Goal: Transaction & Acquisition: Purchase product/service

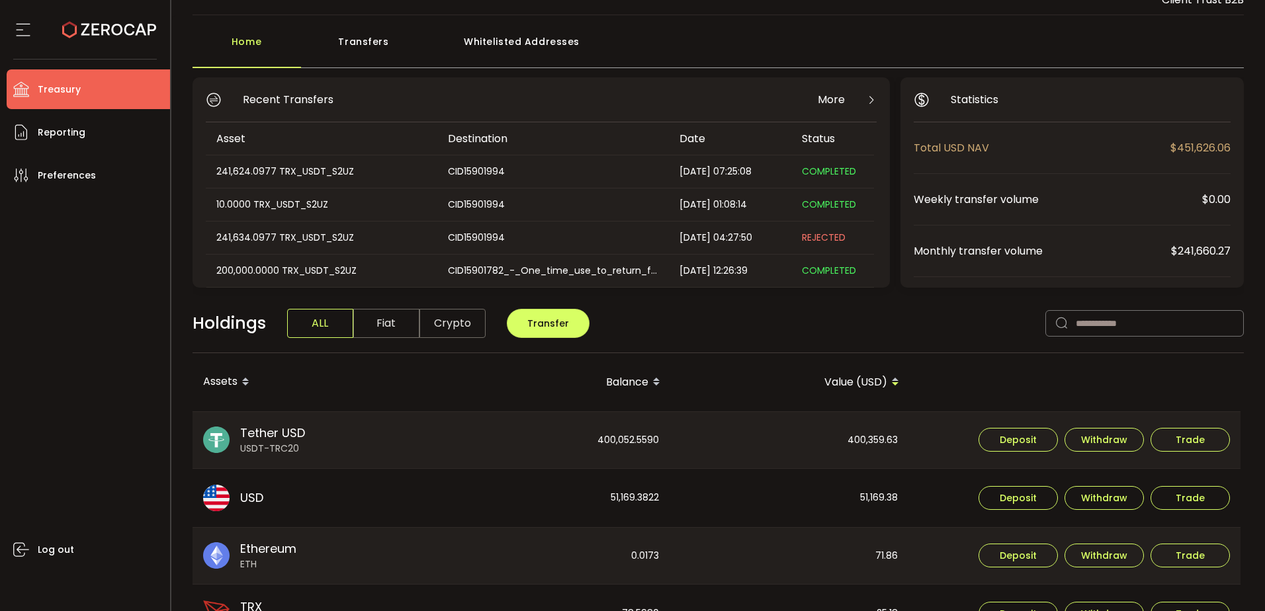
scroll to position [66, 0]
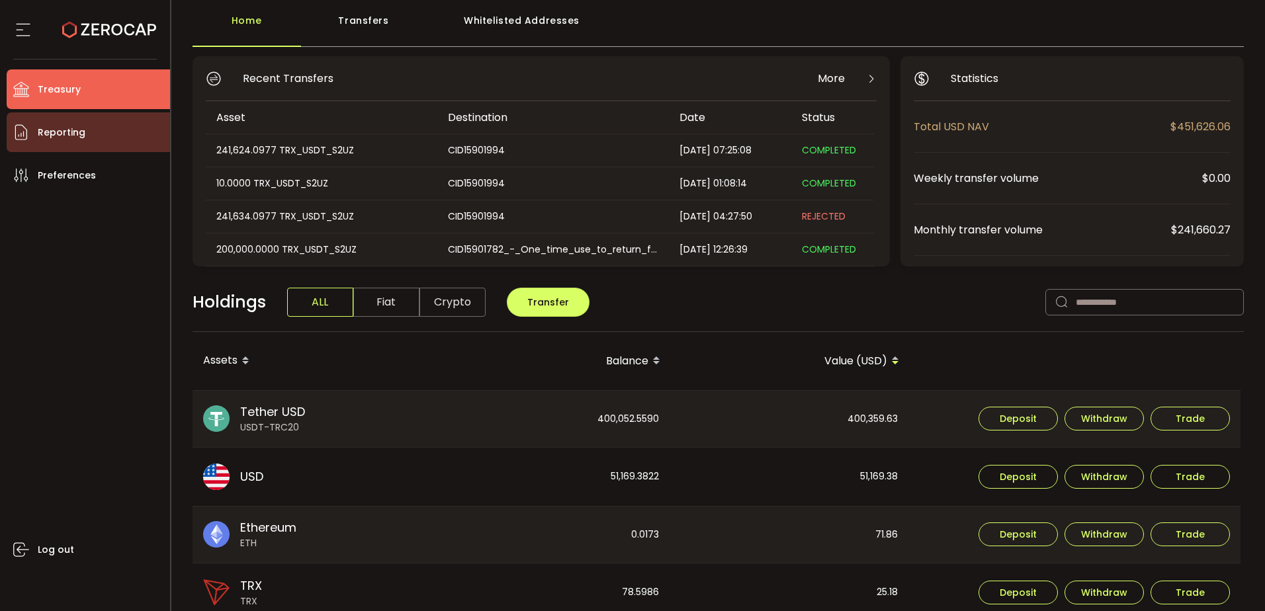
click at [84, 150] on li "Reporting" at bounding box center [88, 132] width 163 height 40
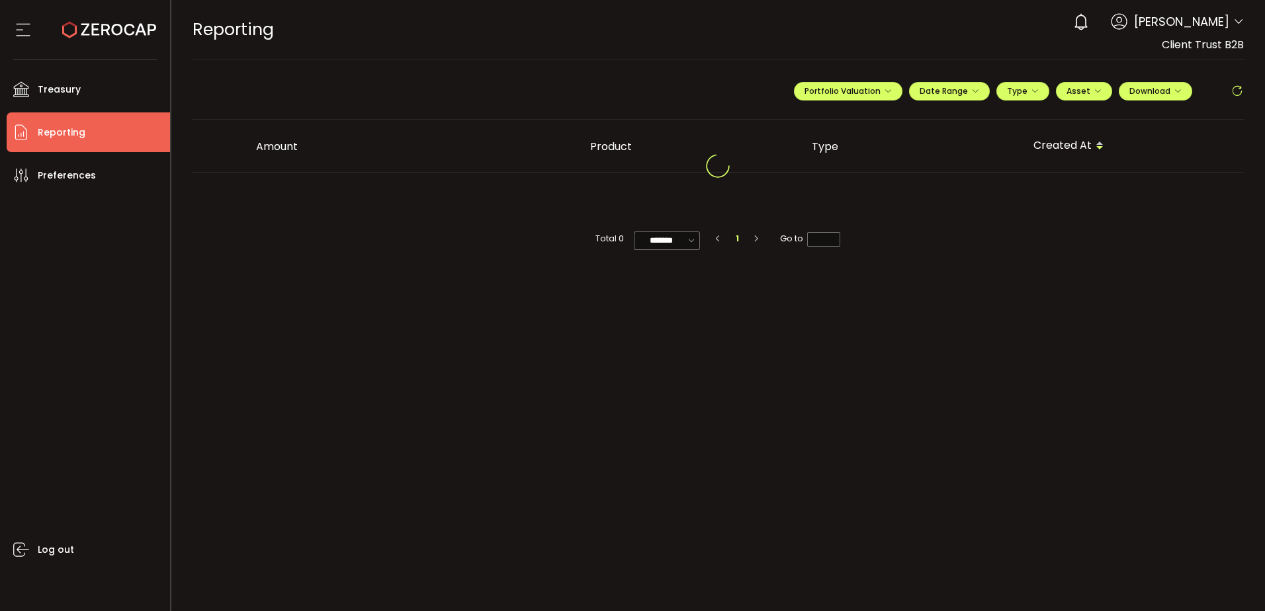
click at [106, 134] on li "Reporting" at bounding box center [88, 132] width 163 height 40
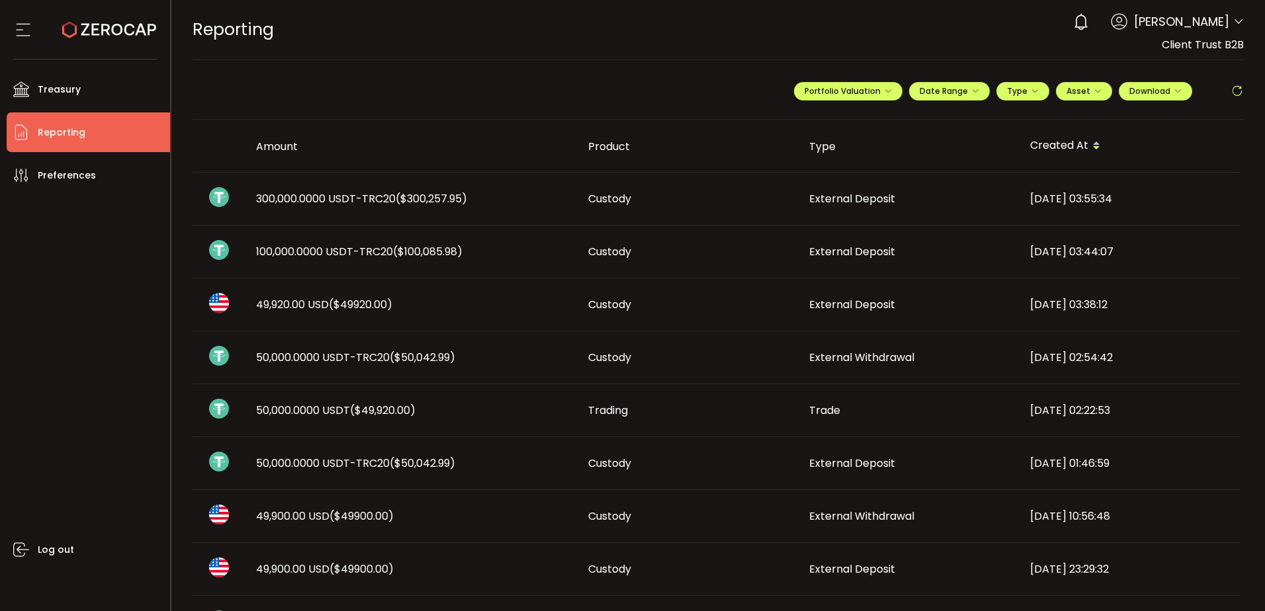
click at [359, 253] on span "100,000.0000 USDT-TRC20 ($100,085.98)" at bounding box center [359, 251] width 206 height 15
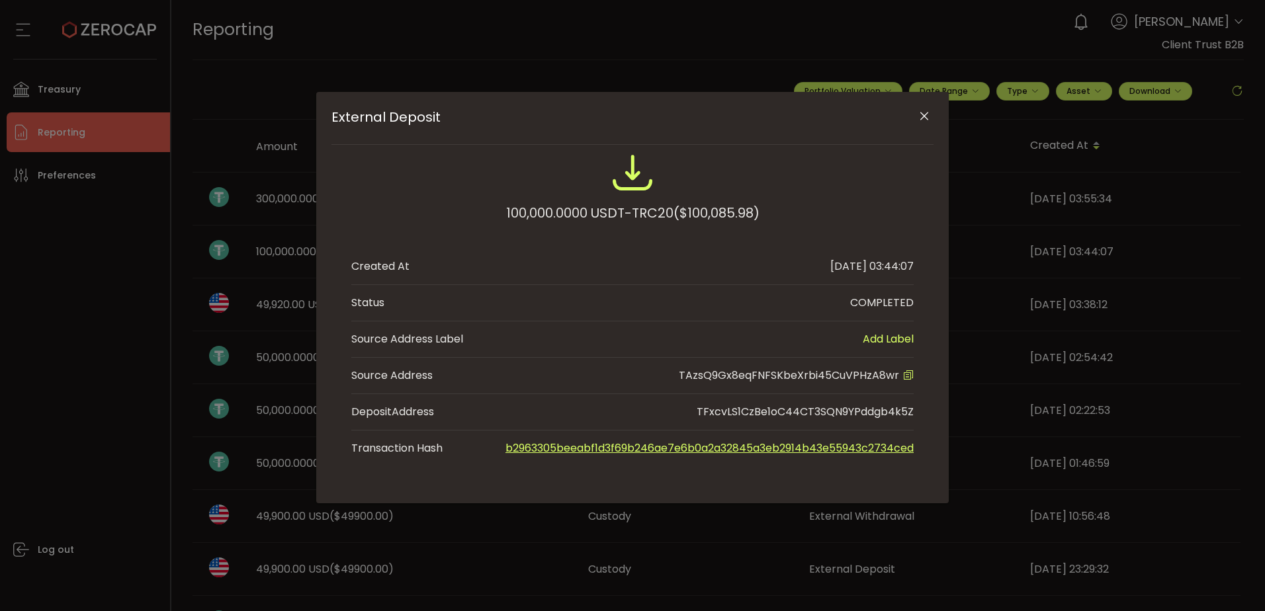
click at [814, 376] on span "TAzsQ9Gx8eqFNFSKbeXrbi45CuVPHzA8wr" at bounding box center [789, 375] width 220 height 15
copy span "TAzsQ9Gx8eqFNFSKbeXrbi45CuVPHzA8wr"
click at [929, 118] on icon "Close" at bounding box center [924, 116] width 13 height 13
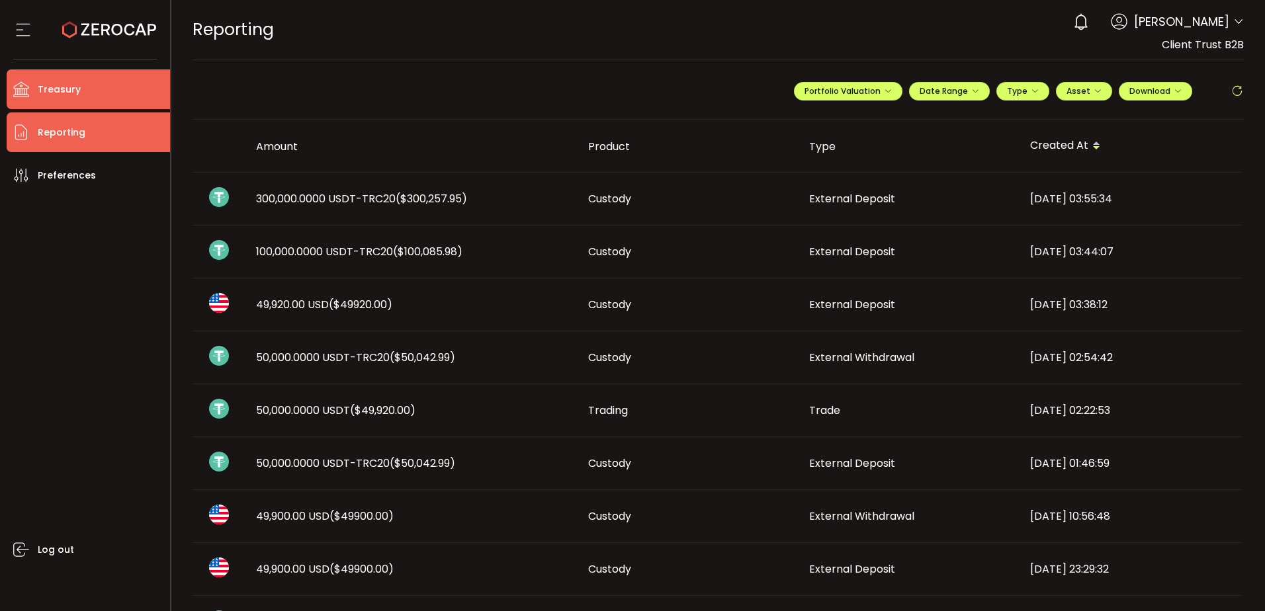
click at [164, 81] on li "Treasury" at bounding box center [88, 89] width 163 height 40
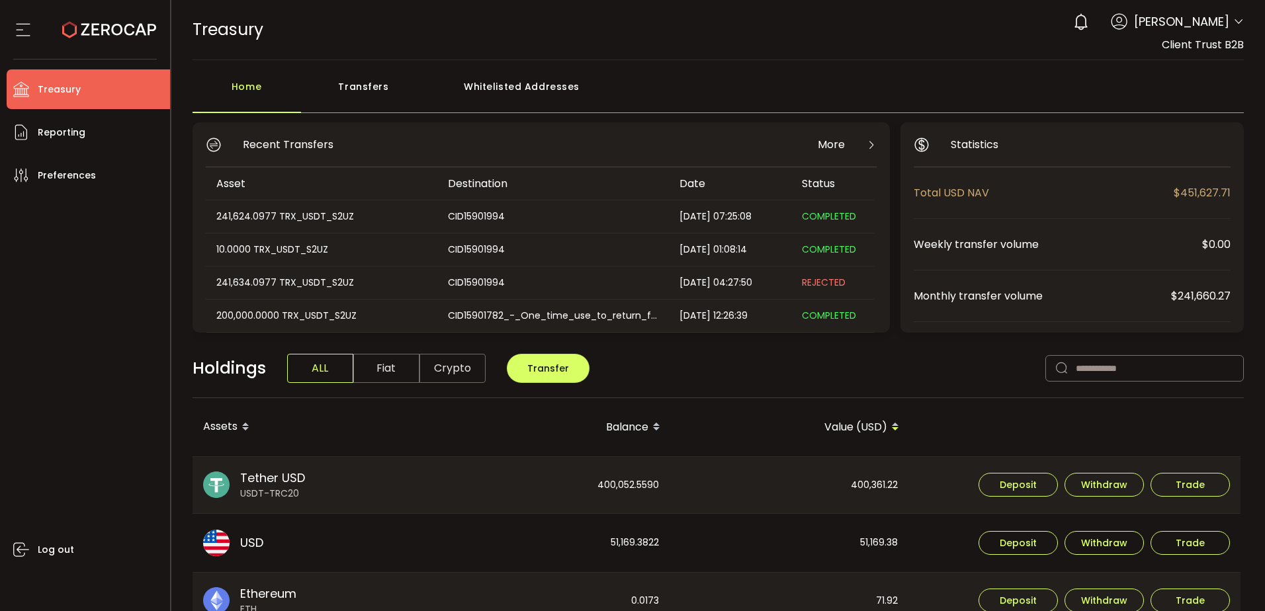
click at [498, 94] on div "Whitelisted Addresses" at bounding box center [522, 93] width 191 height 40
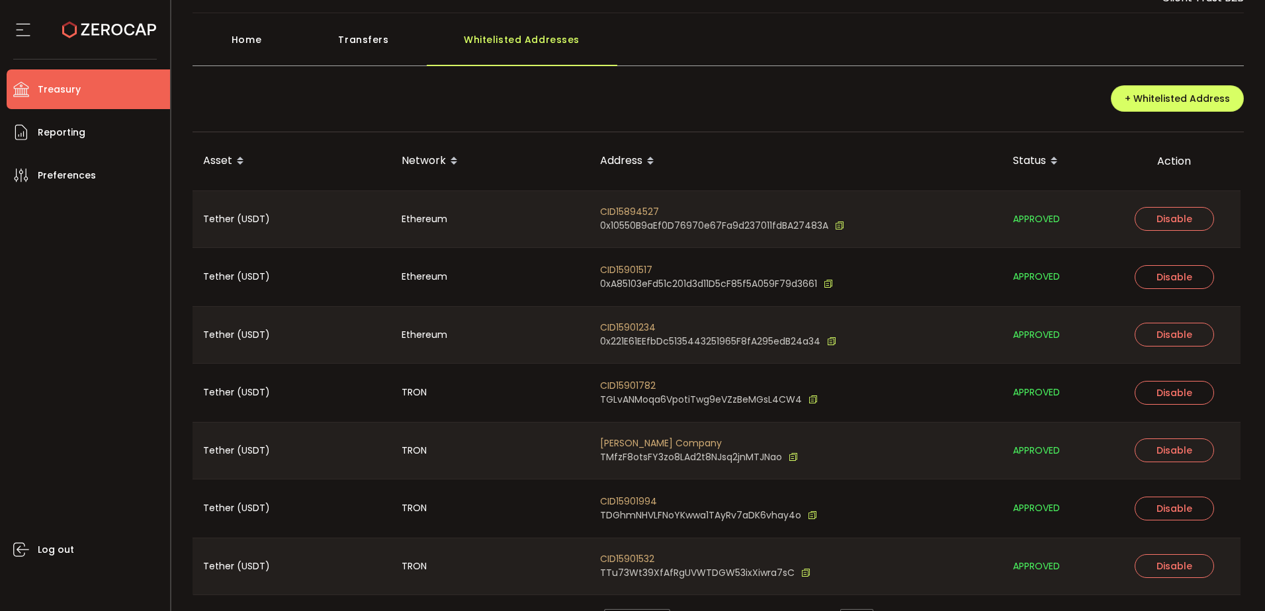
scroll to position [83, 0]
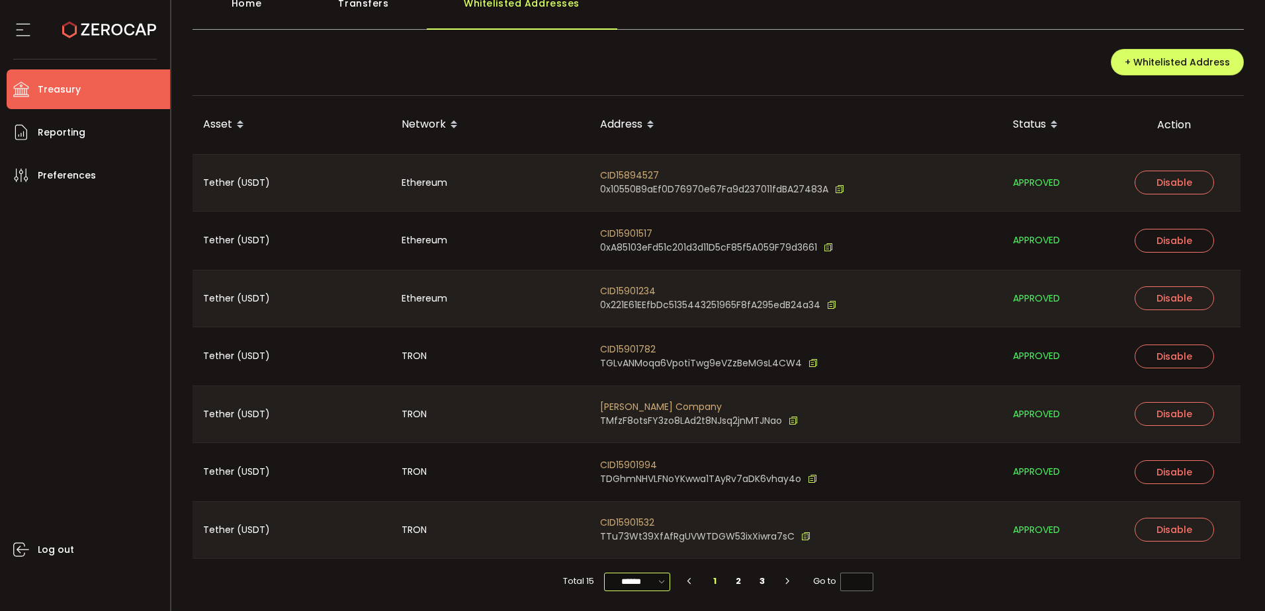
click at [613, 584] on input "******" at bounding box center [637, 582] width 66 height 19
click at [618, 553] on span "100/page" at bounding box center [636, 549] width 43 height 13
type input "********"
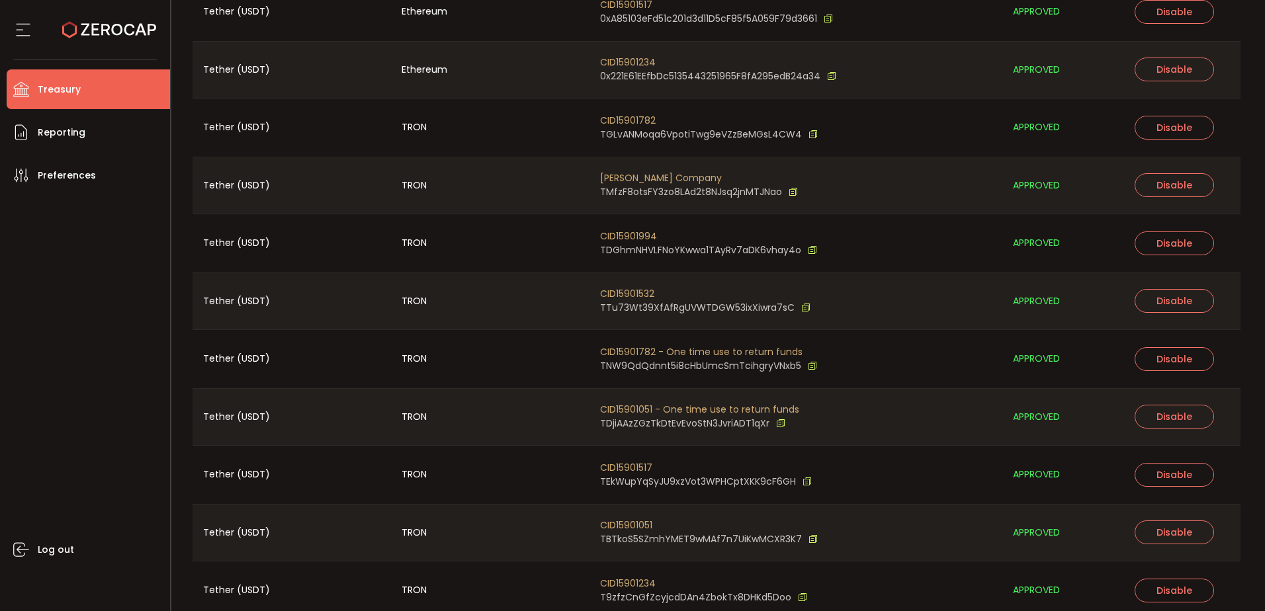
scroll to position [0, 0]
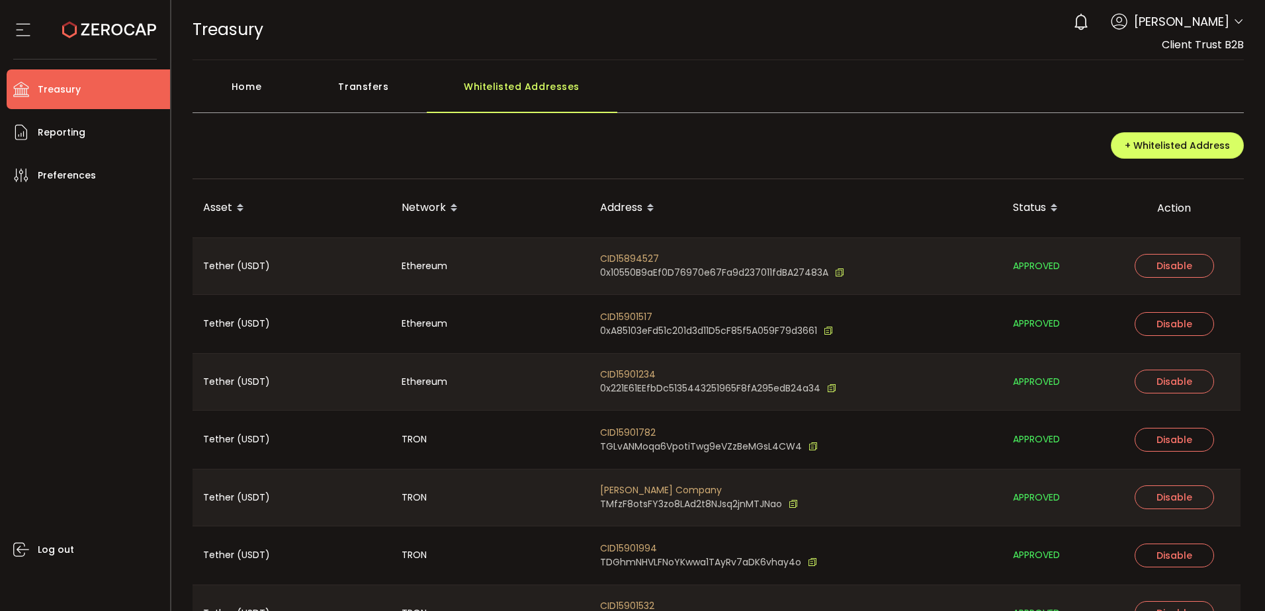
click at [107, 82] on li "Treasury" at bounding box center [88, 89] width 163 height 40
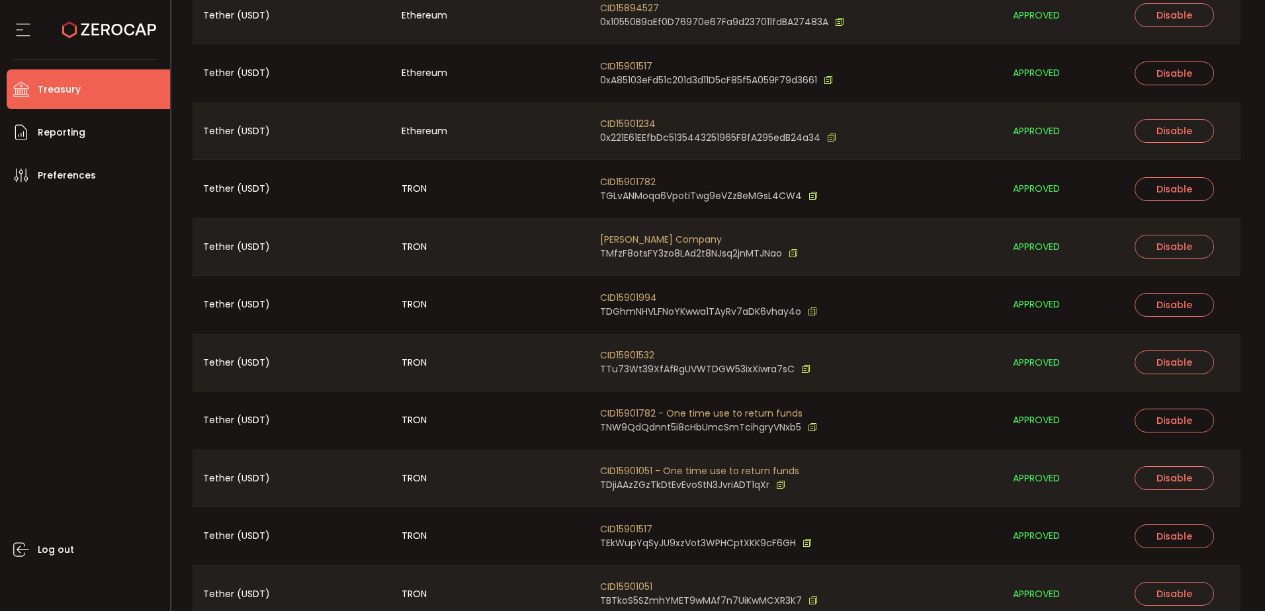
scroll to position [216, 0]
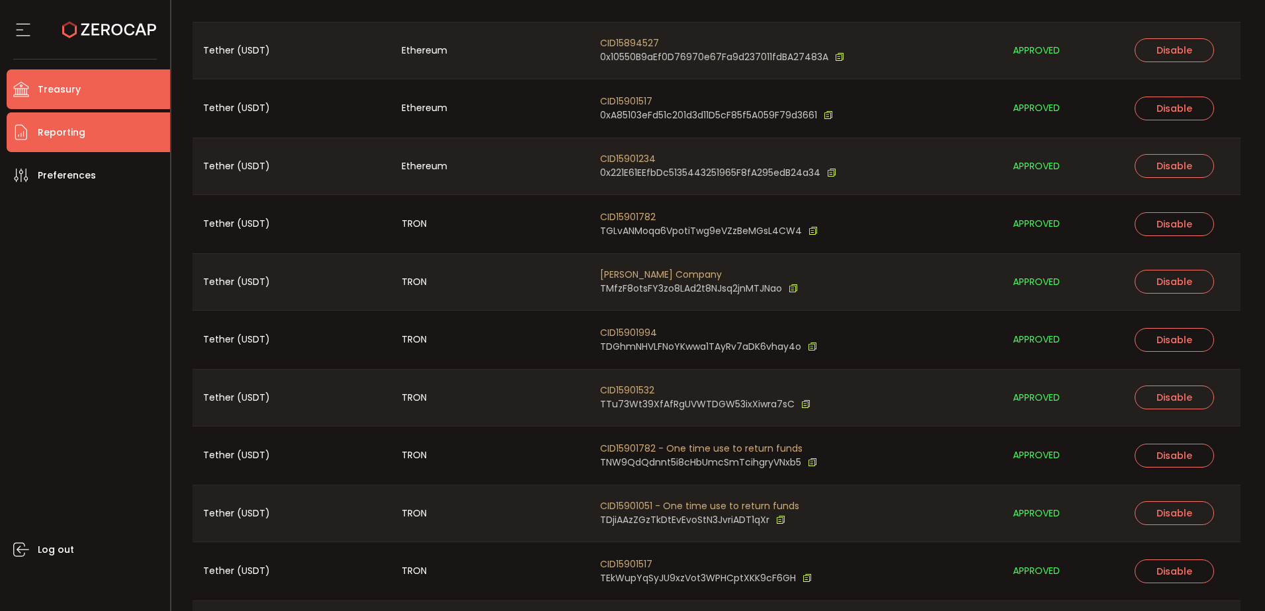
click at [137, 132] on li "Reporting" at bounding box center [88, 132] width 163 height 40
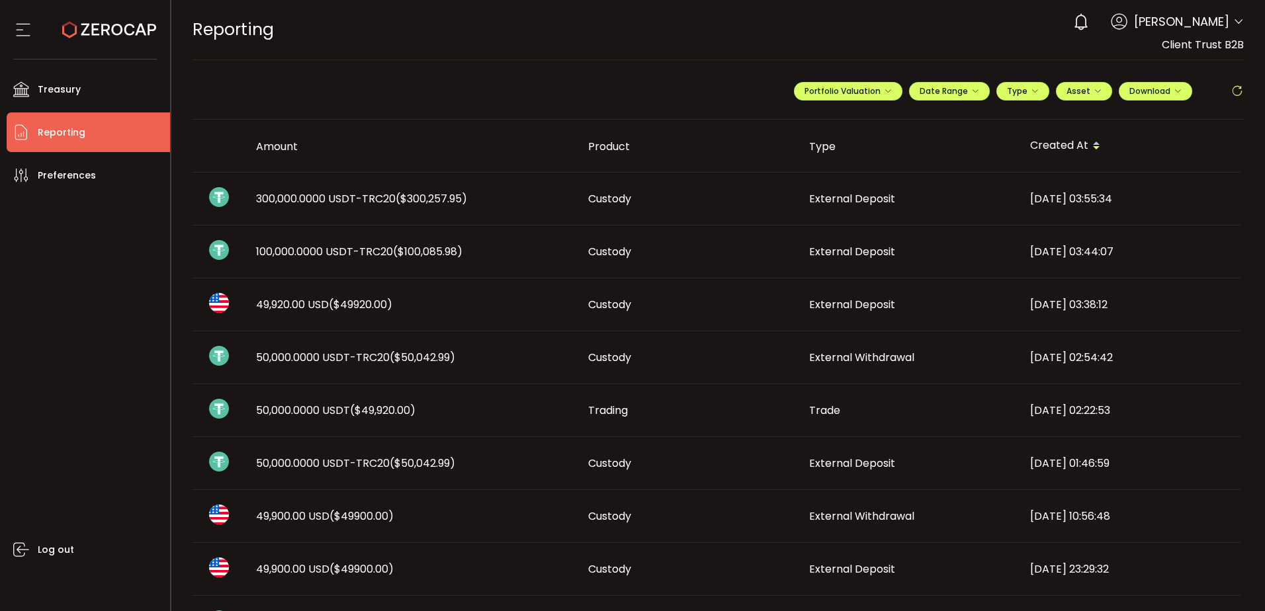
click at [433, 196] on span "($300,257.95)" at bounding box center [431, 198] width 71 height 15
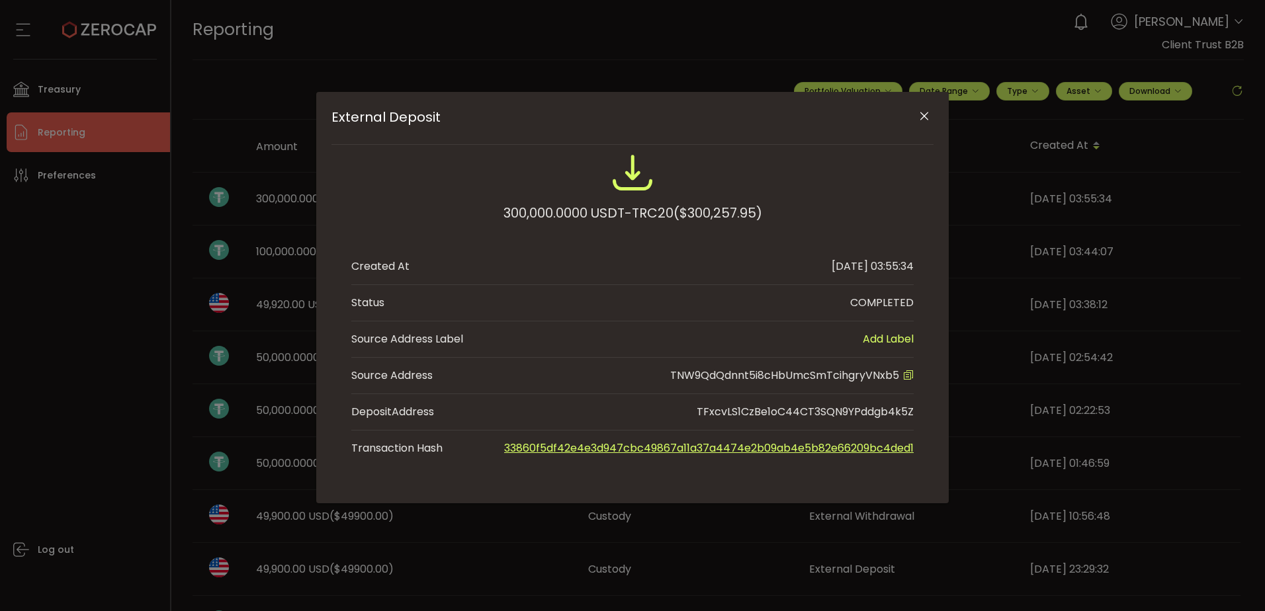
click at [838, 381] on span "TNW9QdQdnnt5i8cHbUmcSmTcihgryVNxb5" at bounding box center [784, 375] width 229 height 15
copy span "TNW9QdQdnnt5i8cHbUmcSmTcihgryVNxb5"
click at [927, 116] on icon "Close" at bounding box center [924, 116] width 13 height 13
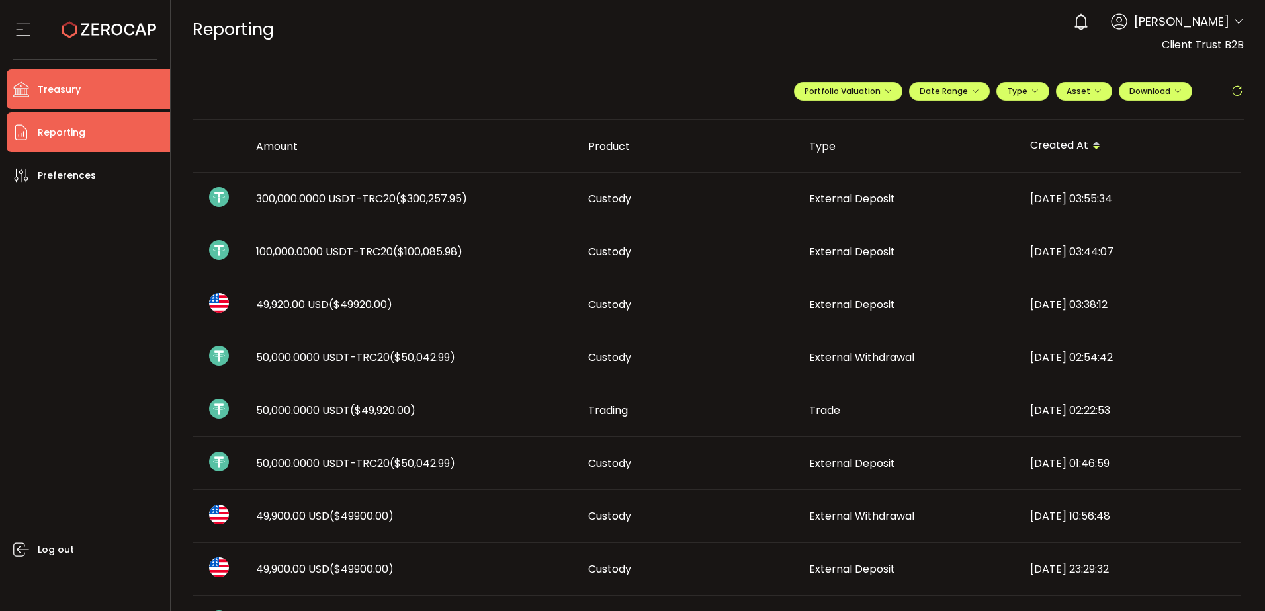
click at [124, 73] on li "Treasury" at bounding box center [88, 89] width 163 height 40
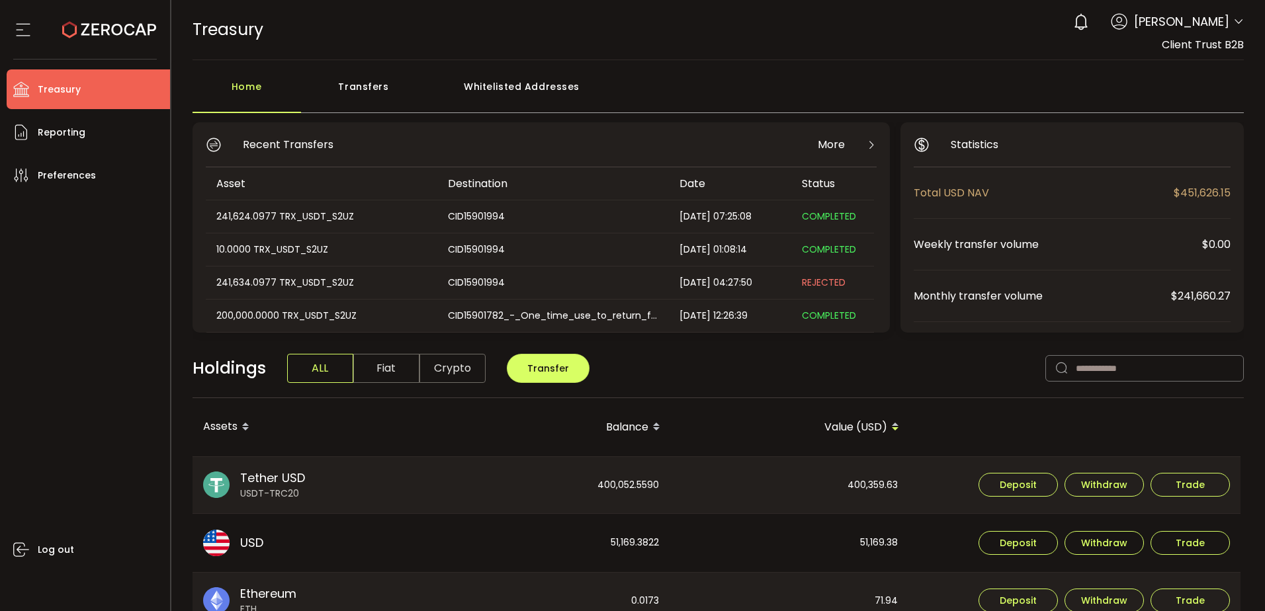
click at [524, 62] on main "Home Transfers Whitelisted Addresses Recent Transfers More Asset Destination Da…" at bounding box center [718, 577] width 1094 height 1035
click at [537, 81] on div "Whitelisted Addresses" at bounding box center [522, 93] width 191 height 40
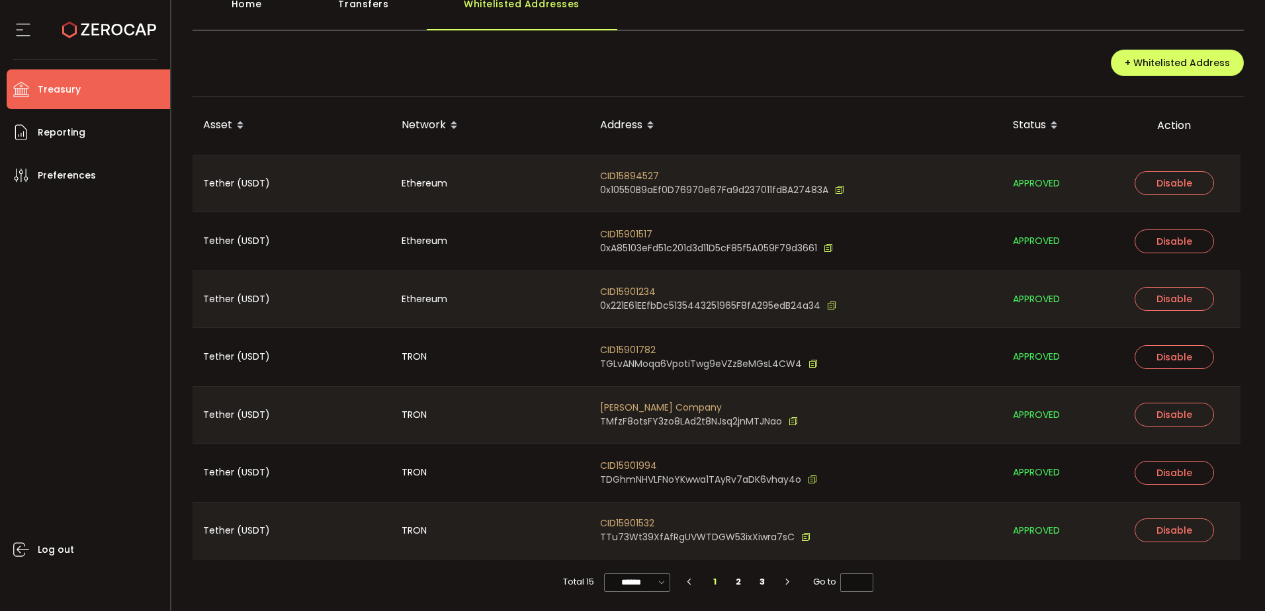
scroll to position [83, 0]
click at [629, 583] on input "******" at bounding box center [637, 582] width 66 height 19
click at [635, 539] on li "100/page" at bounding box center [640, 549] width 77 height 22
type input "********"
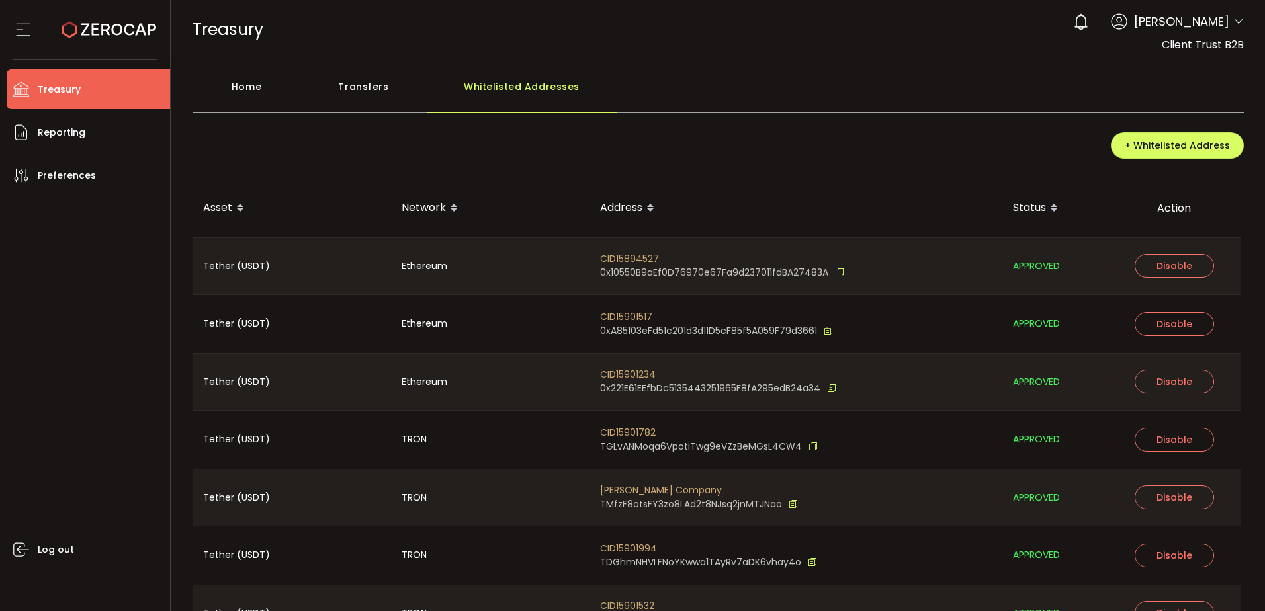
scroll to position [373, 0]
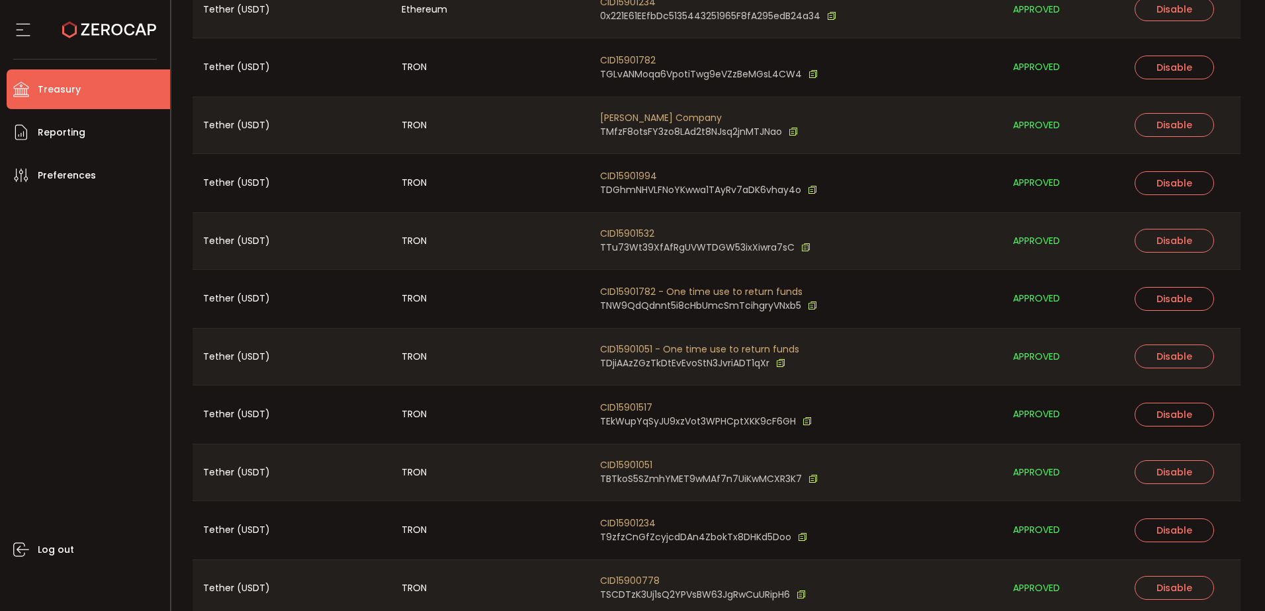
click at [733, 287] on span "CID15901782 - One time use to return funds" at bounding box center [708, 292] width 217 height 14
click at [712, 318] on div "CID15901782 - One time use to return funds TNW9QdQdnnt5i8cHbUmcSmTcihgryVNxb5" at bounding box center [796, 299] width 413 height 58
click at [36, 308] on div "Log out" at bounding box center [88, 398] width 163 height 406
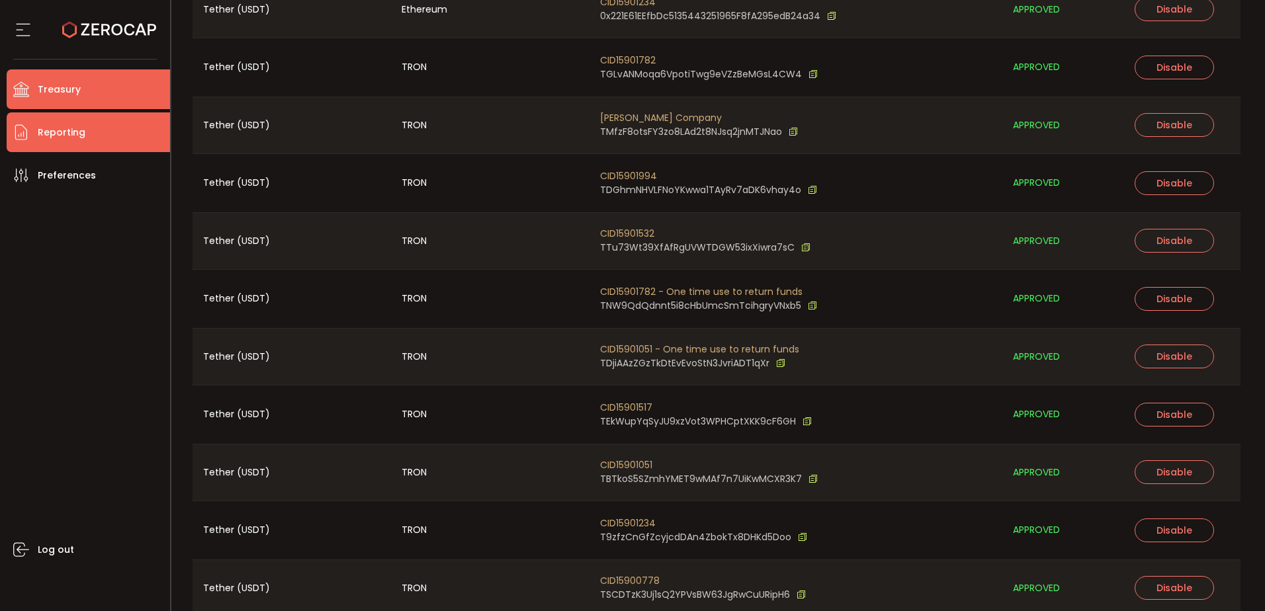
click at [52, 135] on span "Reporting" at bounding box center [62, 132] width 48 height 19
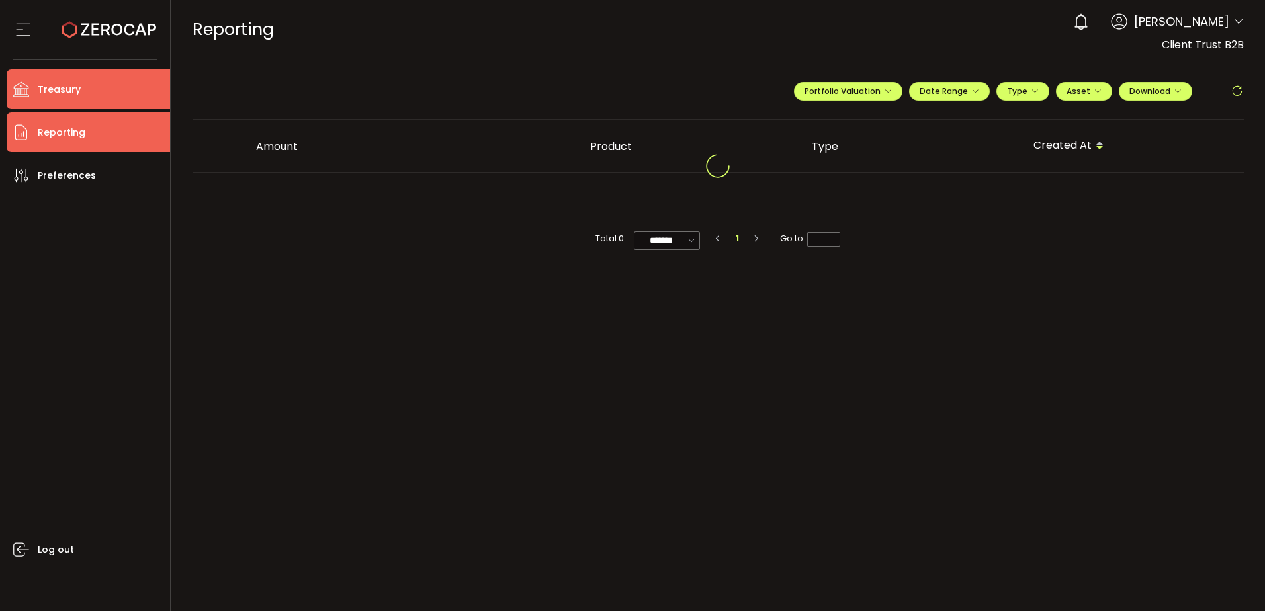
click at [79, 88] on li "Treasury" at bounding box center [88, 89] width 163 height 40
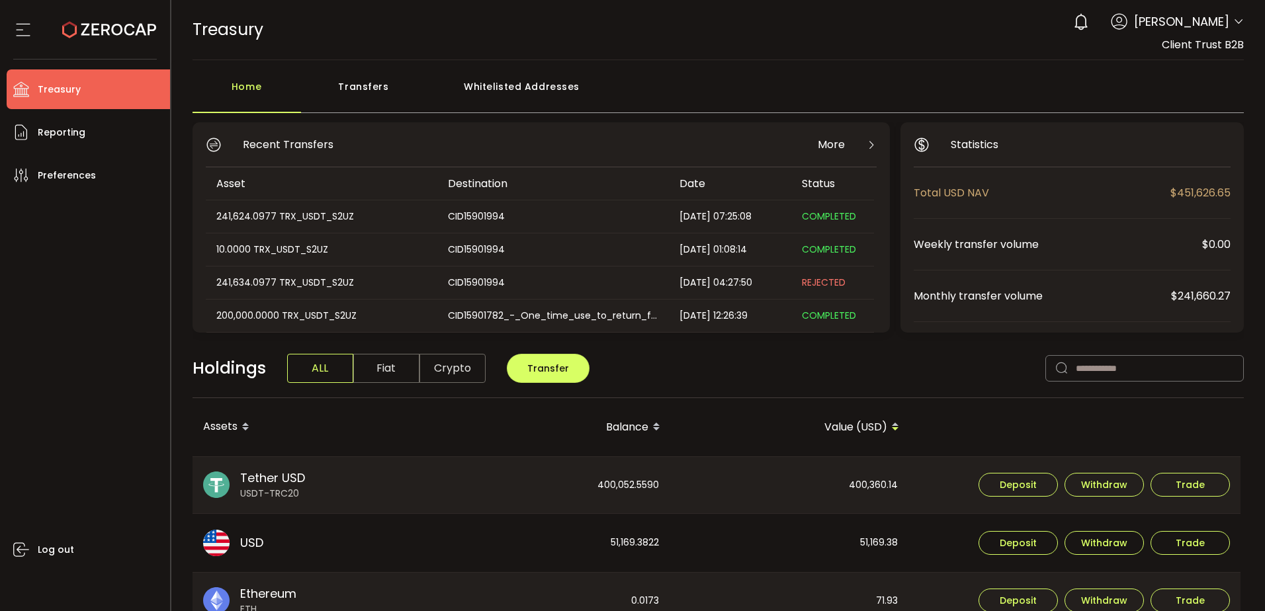
click at [489, 86] on div "Whitelisted Addresses" at bounding box center [522, 93] width 191 height 40
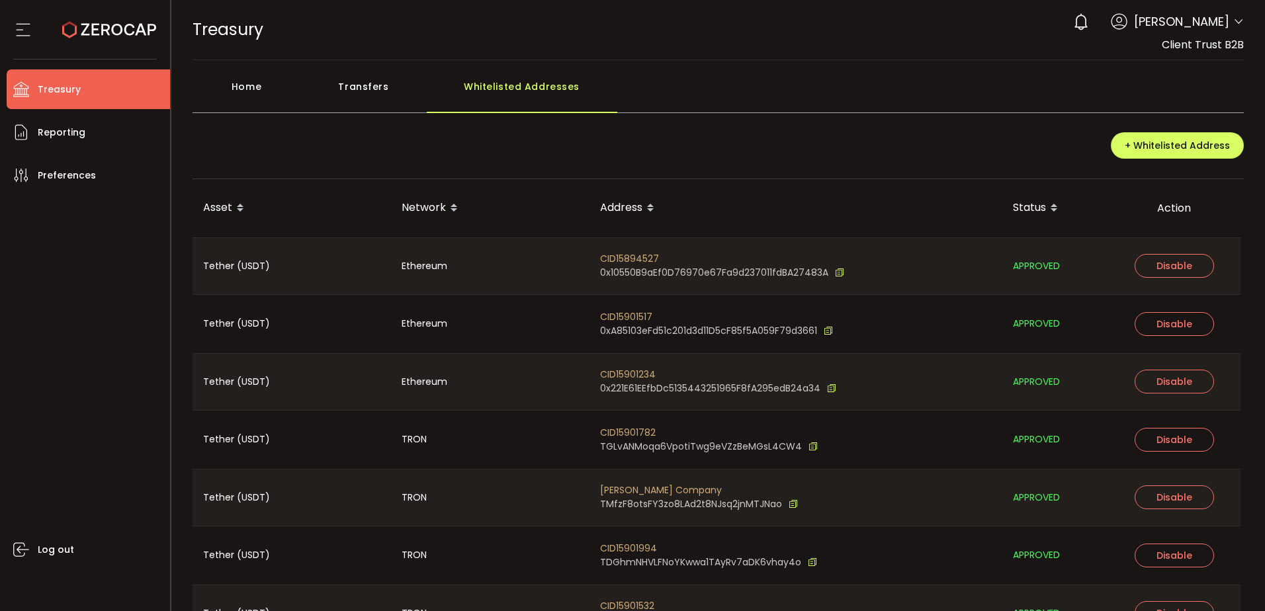
click at [373, 80] on div "Transfers" at bounding box center [364, 93] width 126 height 40
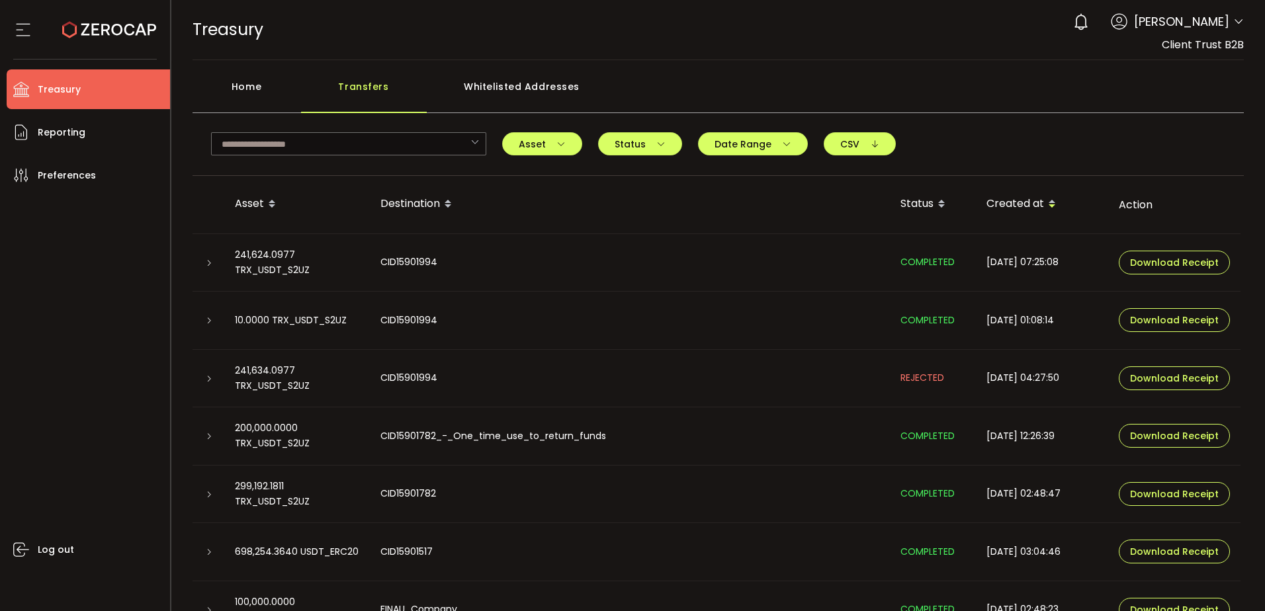
click at [37, 83] on li "Treasury" at bounding box center [88, 89] width 163 height 40
click at [38, 83] on span "Treasury" at bounding box center [59, 89] width 43 height 19
click at [66, 120] on li "Reporting" at bounding box center [88, 132] width 163 height 40
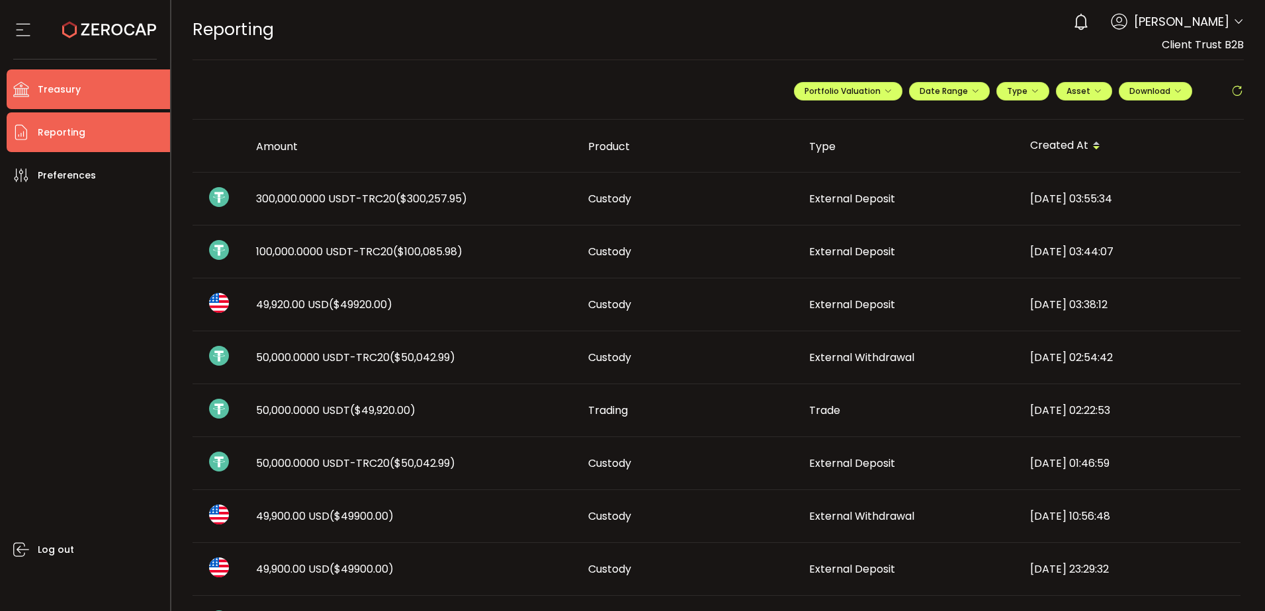
click at [50, 89] on span "Treasury" at bounding box center [59, 89] width 43 height 19
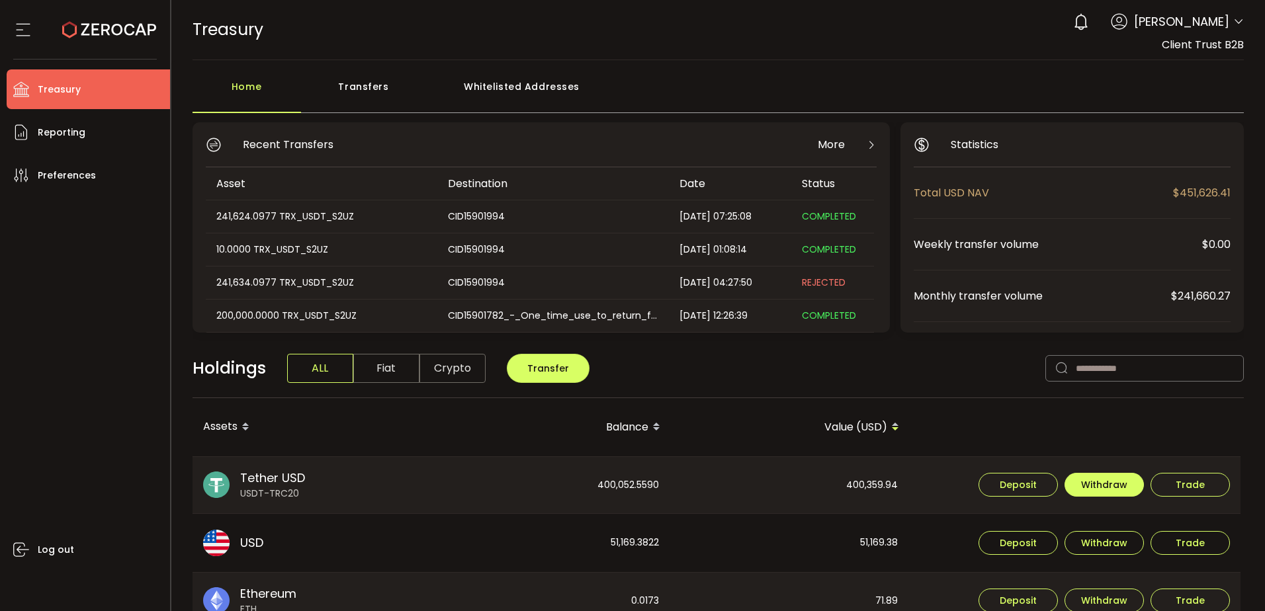
click at [1102, 490] on span "Withdraw" at bounding box center [1104, 484] width 46 height 9
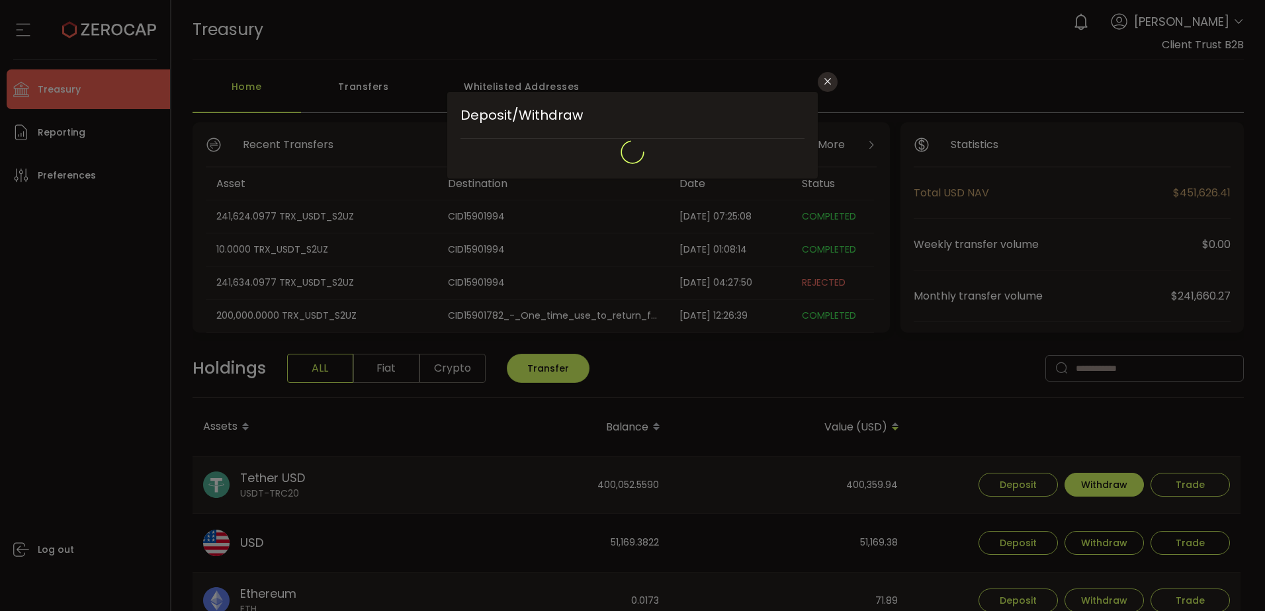
type input "****"
type input "**********"
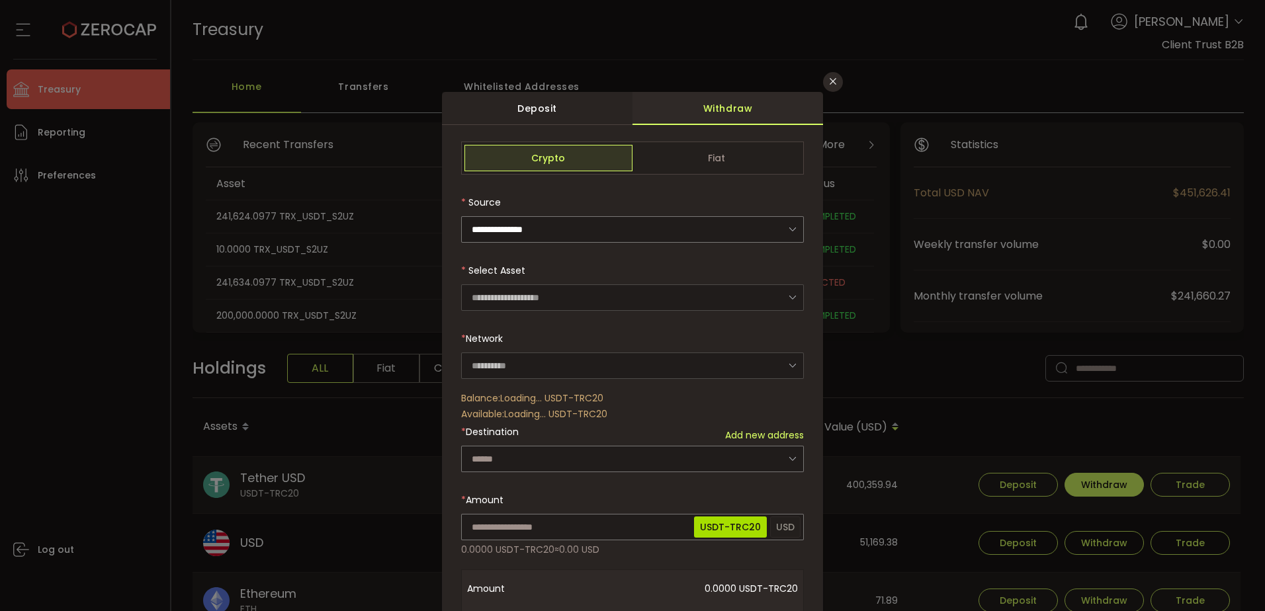
type input "****"
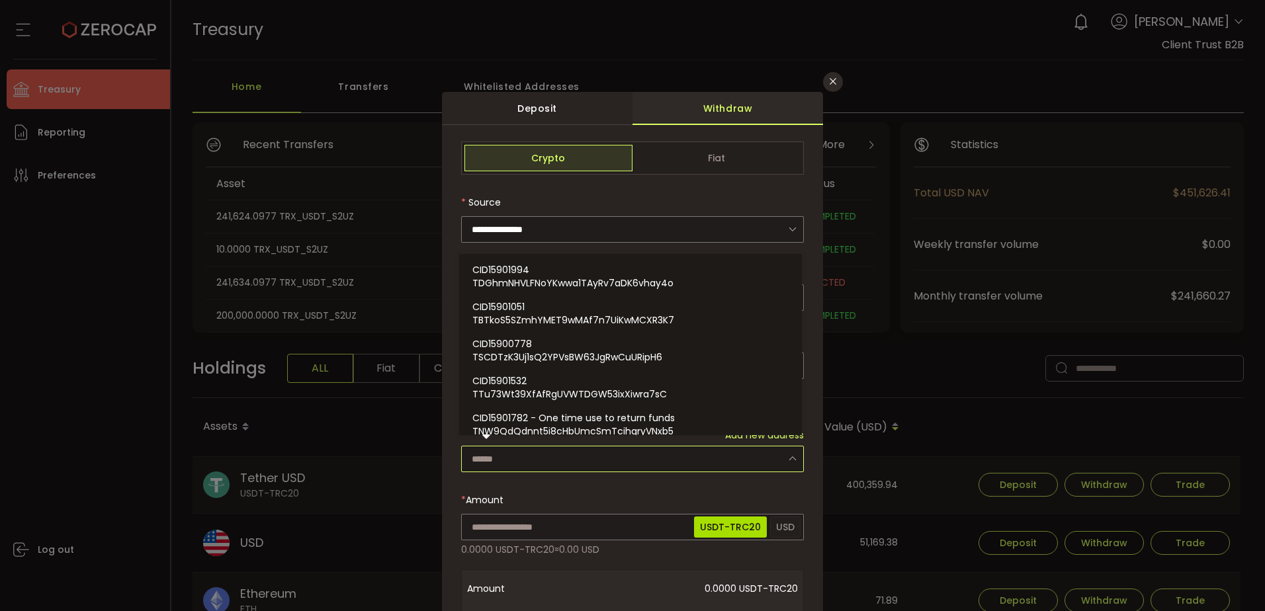
click at [507, 464] on input "dialog" at bounding box center [632, 459] width 343 height 26
paste input "**********"
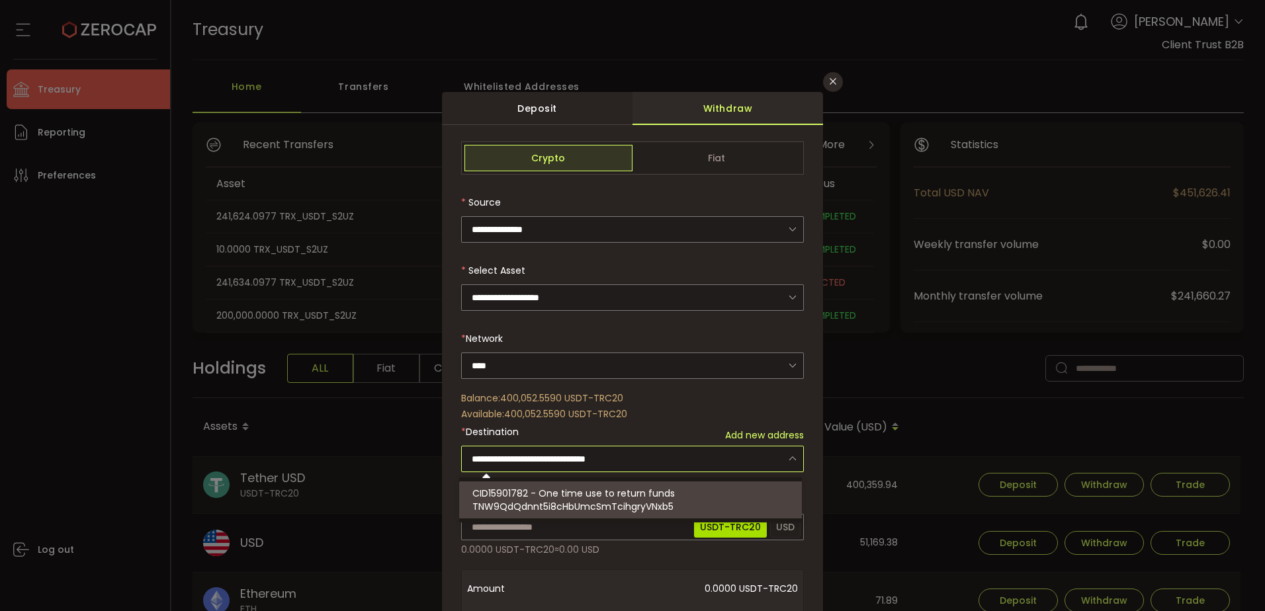
click at [562, 501] on span "TNW9QdQdnnt5i8cHbUmcSmTcihgryVNxb5" at bounding box center [572, 506] width 201 height 13
type input "**********"
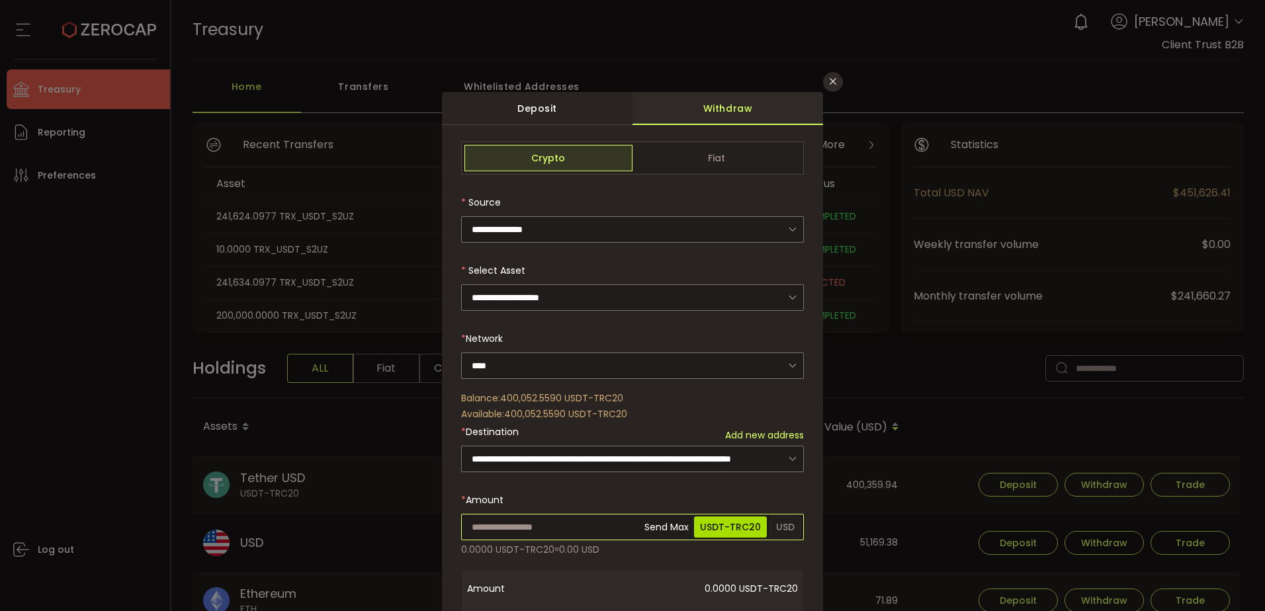
click at [545, 529] on input "dialog" at bounding box center [632, 527] width 343 height 26
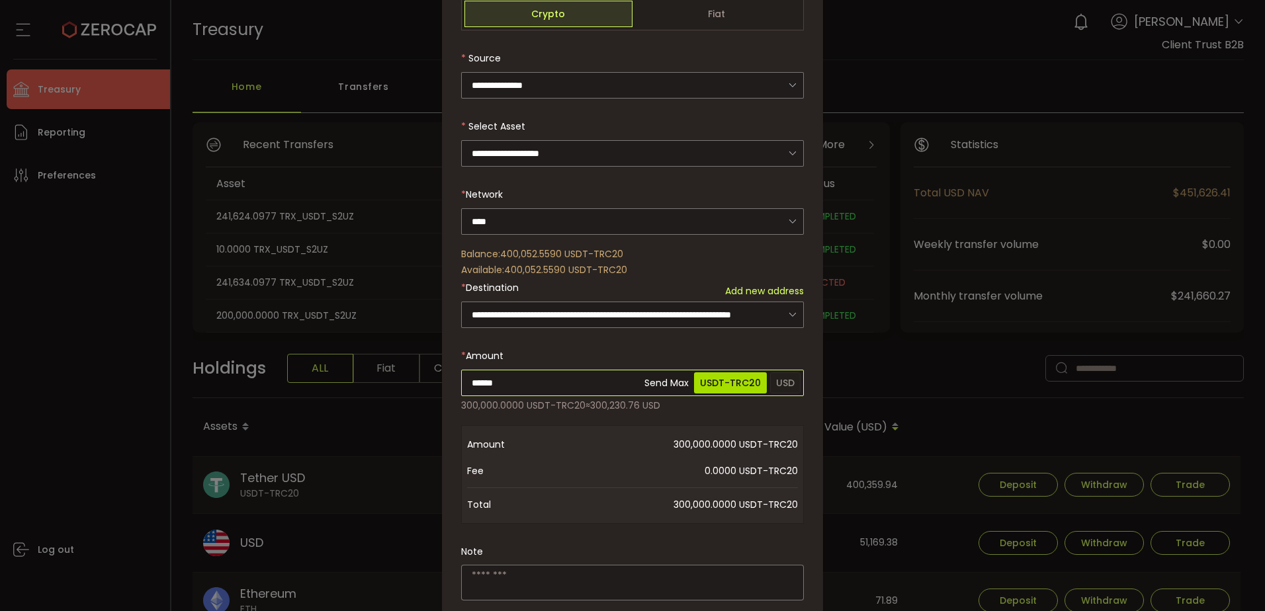
scroll to position [199, 0]
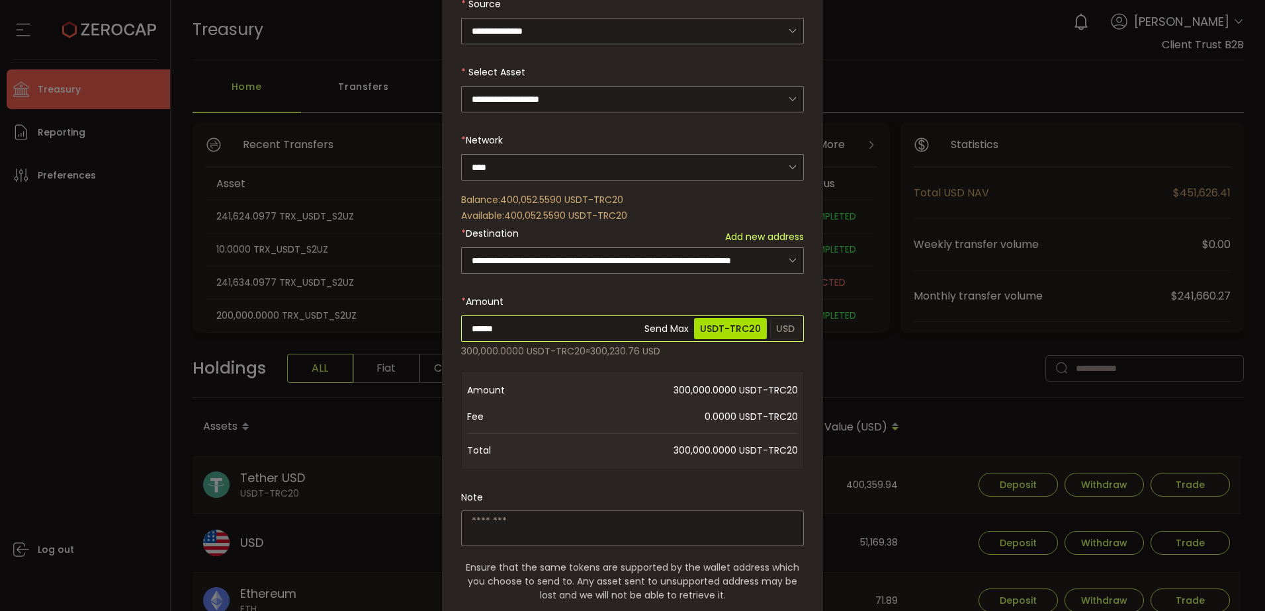
type input "******"
click at [545, 529] on div "**********" at bounding box center [632, 319] width 343 height 753
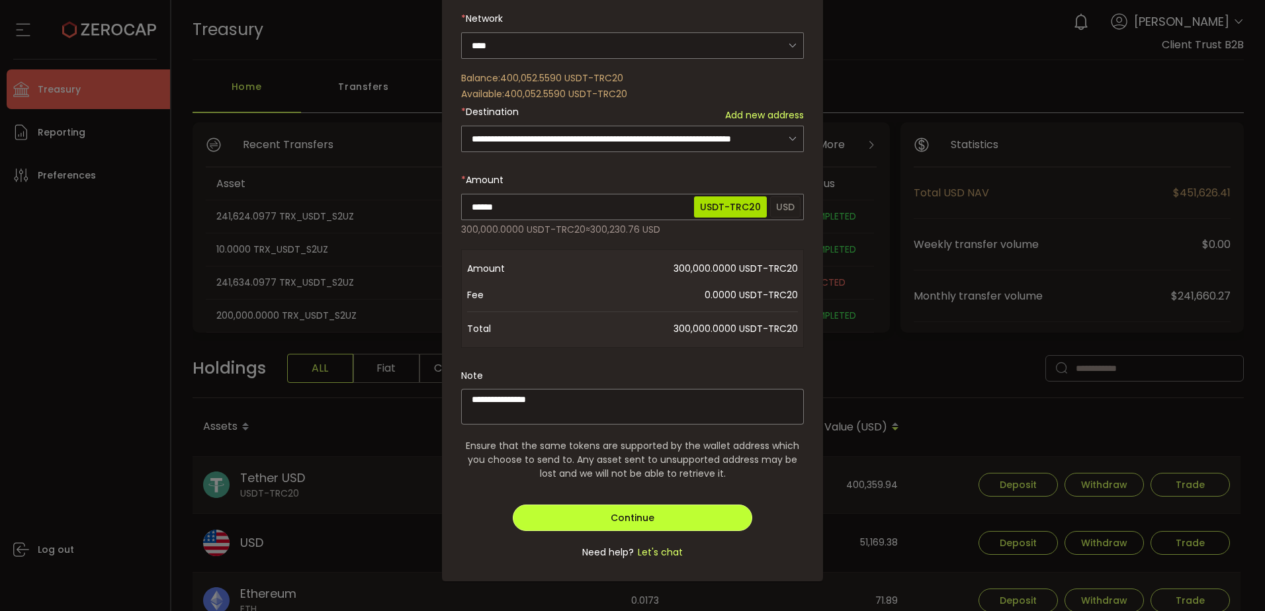
type textarea "**********"
click at [648, 513] on span "Continue" at bounding box center [633, 518] width 44 height 13
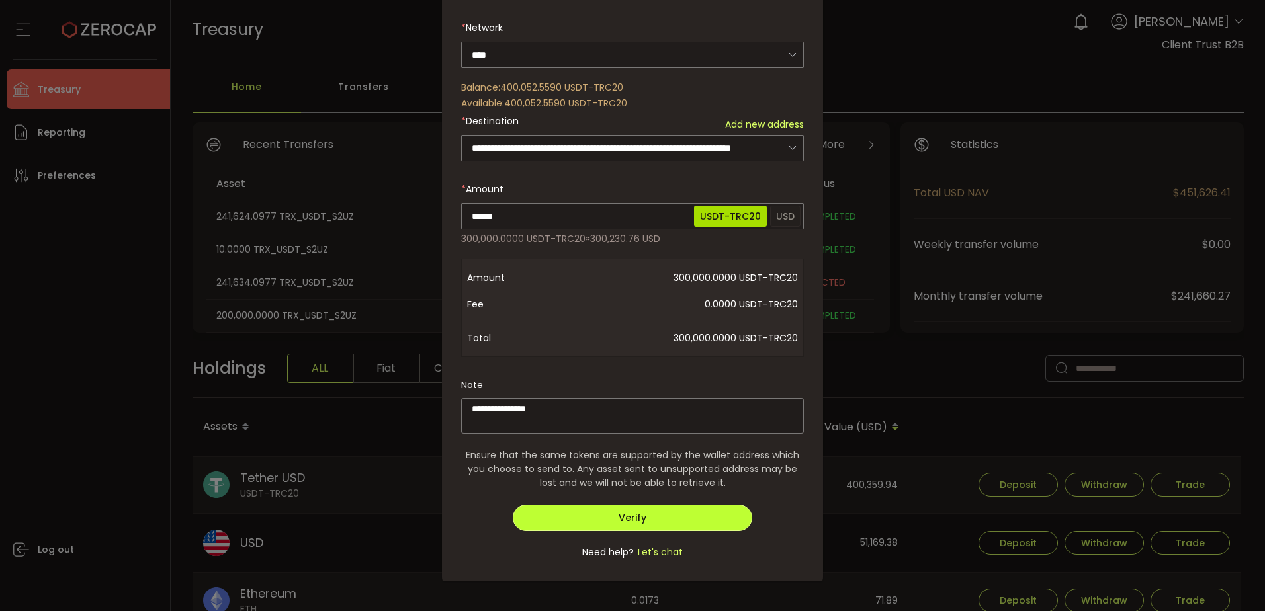
click at [648, 513] on button "Verify" at bounding box center [633, 518] width 240 height 26
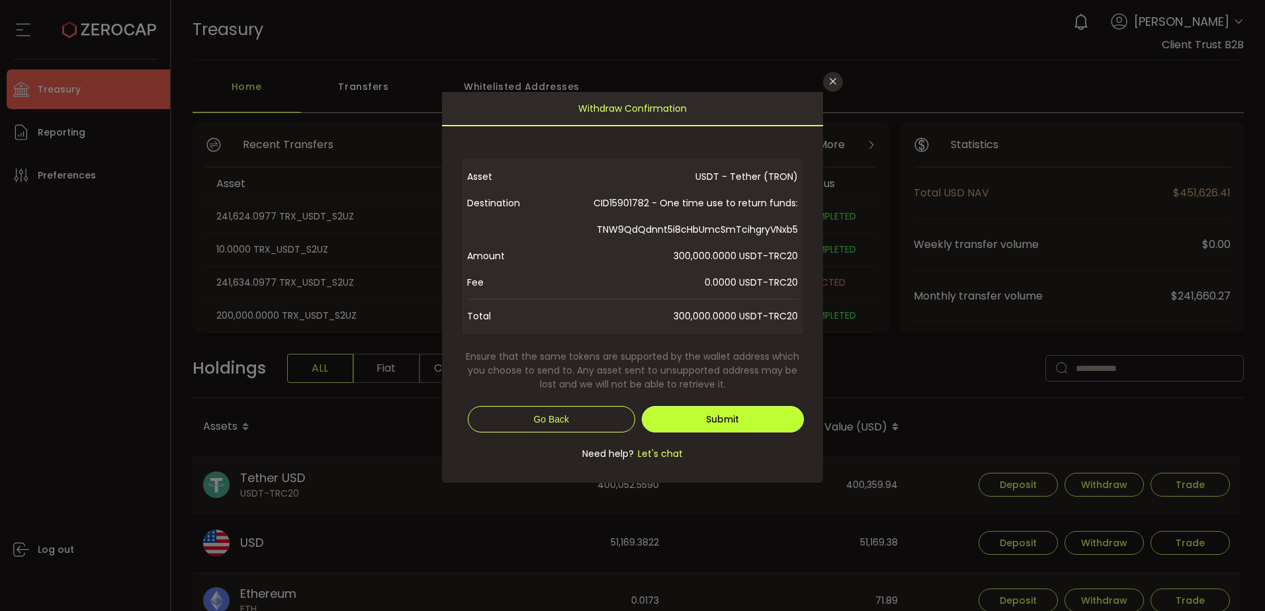
click at [719, 423] on span "Submit" at bounding box center [722, 419] width 33 height 13
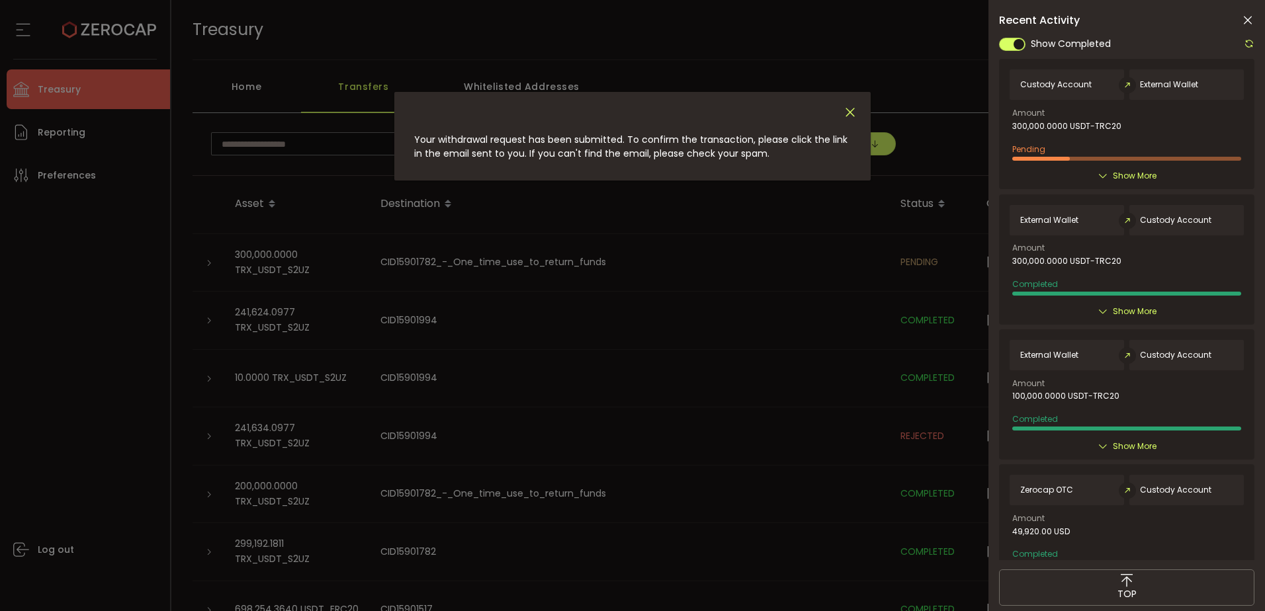
click at [844, 109] on icon "Close" at bounding box center [850, 112] width 15 height 15
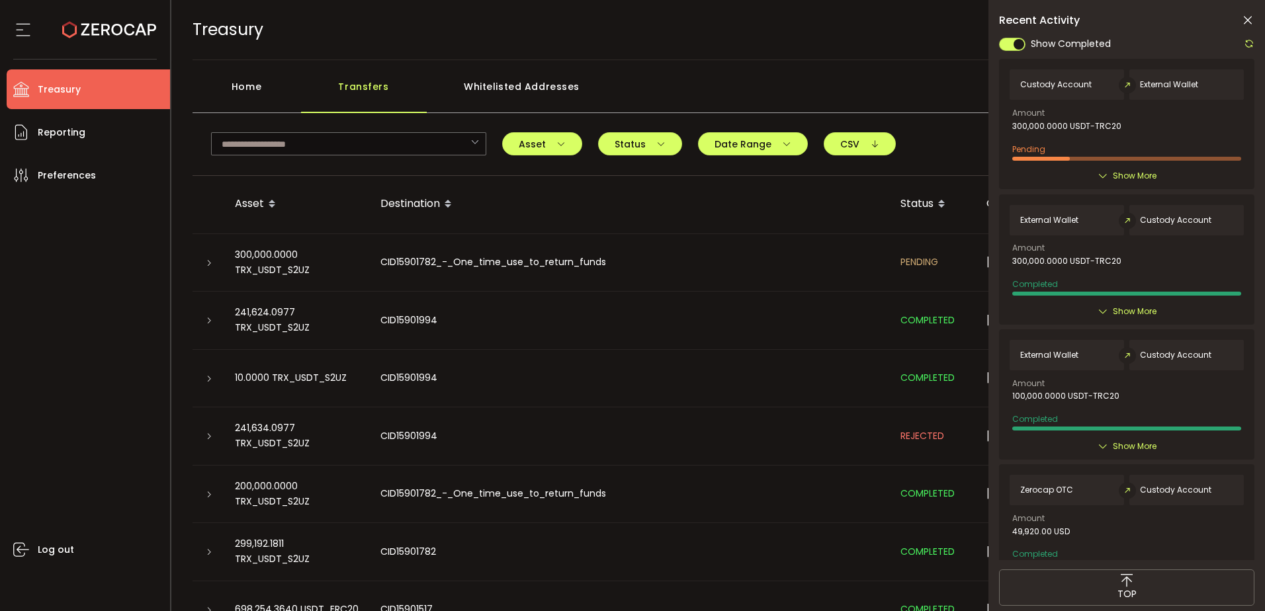
click at [1249, 22] on icon at bounding box center [1247, 20] width 13 height 13
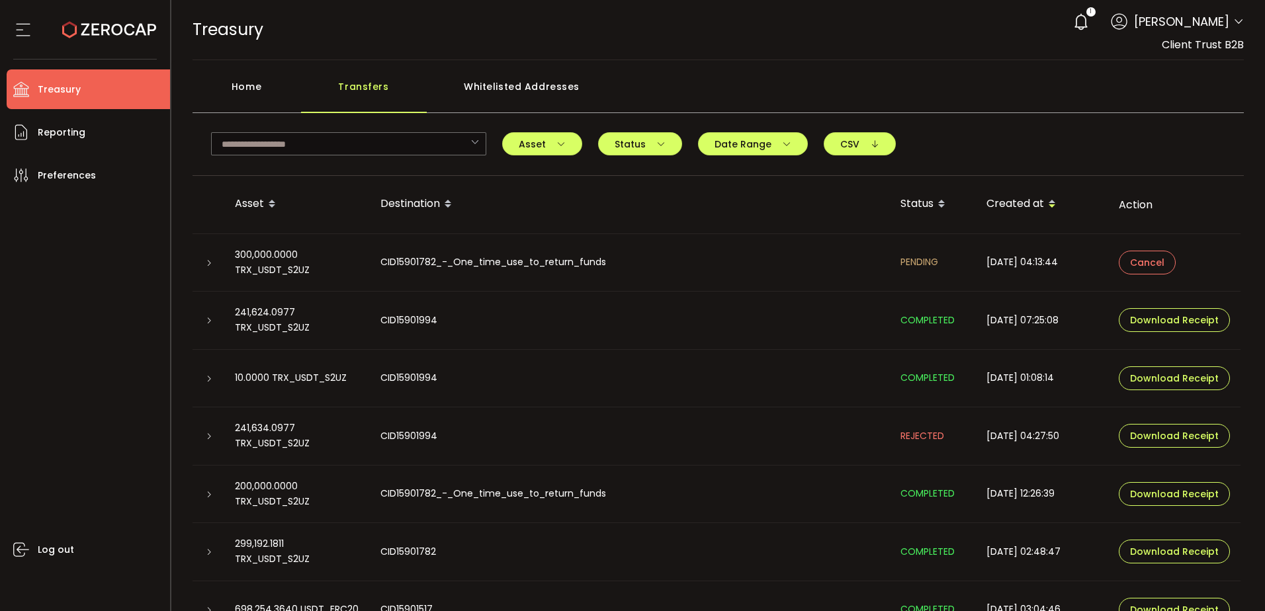
click at [214, 263] on div at bounding box center [209, 262] width 32 height 13
click at [212, 271] on td at bounding box center [209, 263] width 32 height 58
click at [210, 265] on icon at bounding box center [209, 263] width 8 height 8
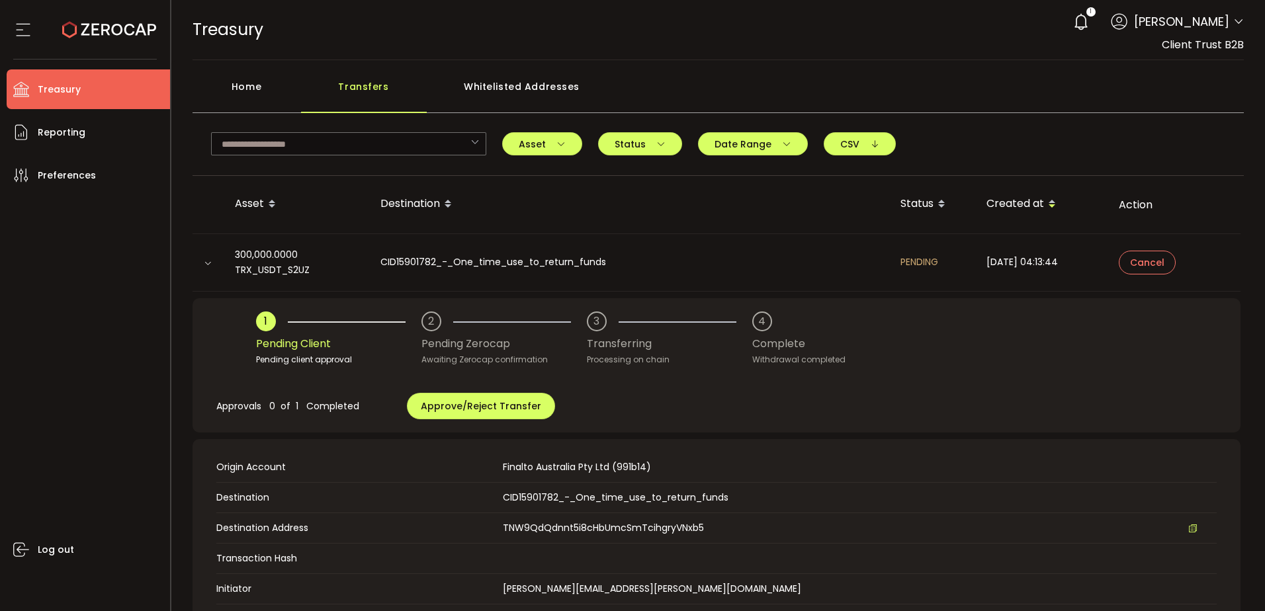
click at [1069, 330] on div "1 Pending Client Pending client approval 2 Pending Zerocap Awaiting Zerocap con…" at bounding box center [716, 339] width 921 height 55
click at [979, 123] on div "0xdAC17F958D2ee523a2206206994597C13D831ec7 TYbEBSVgc3iSfWHUDuyDjTJhkUxgipabZv T…" at bounding box center [719, 149] width 1052 height 54
click at [109, 91] on li "Treasury" at bounding box center [88, 89] width 163 height 40
click at [97, 130] on li "Reporting" at bounding box center [88, 132] width 163 height 40
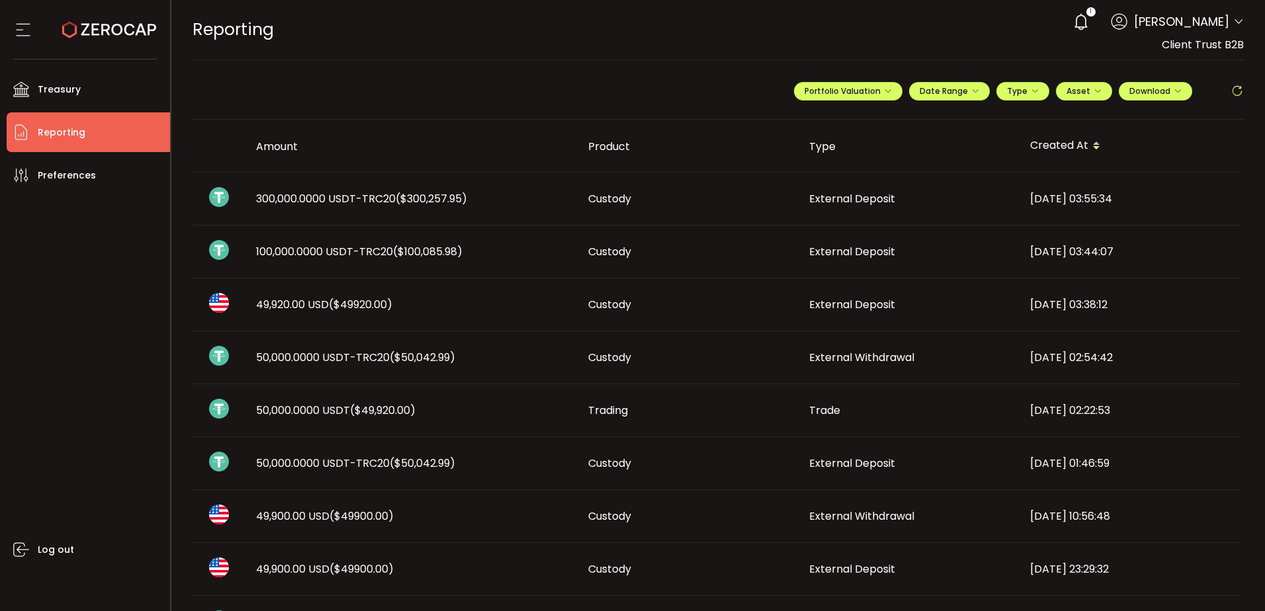
click at [427, 253] on span "($100,085.98)" at bounding box center [427, 251] width 69 height 15
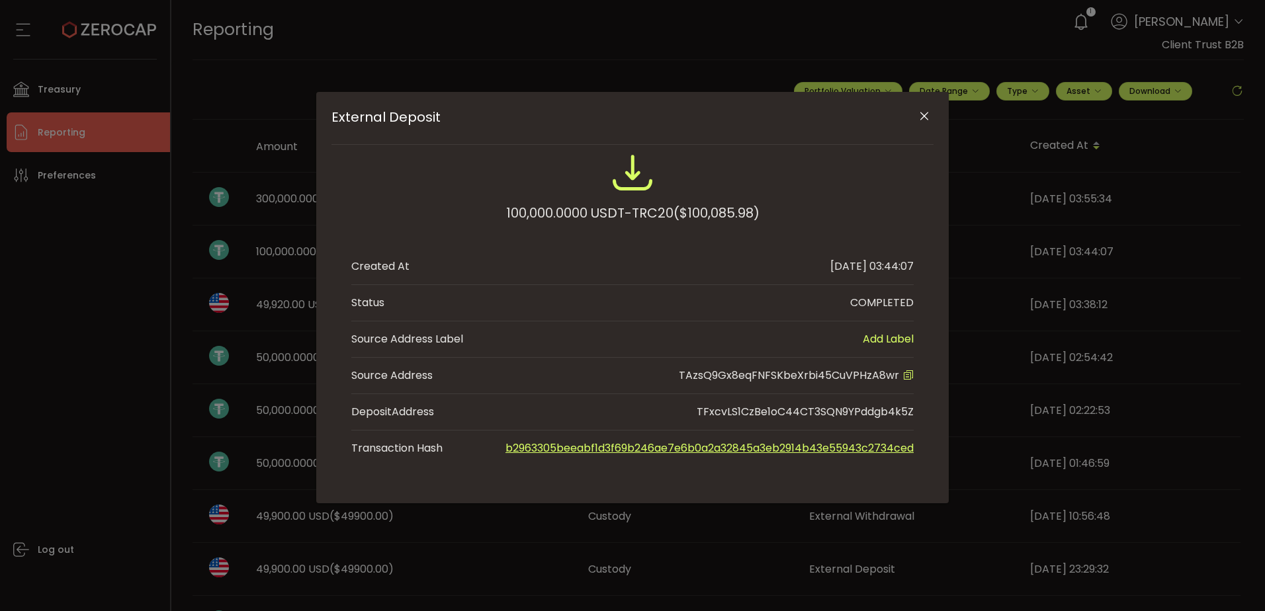
click at [828, 373] on span "TAzsQ9Gx8eqFNFSKbeXrbi45CuVPHzA8wr" at bounding box center [789, 375] width 220 height 15
copy span "TAzsQ9Gx8eqFNFSKbeXrbi45CuVPHzA8wr"
click at [87, 336] on div "External Deposit 100,000.0000 USDT-TRC20 ($100,085.98) Created At [DATE] 03:44:…" at bounding box center [632, 305] width 1265 height 611
click at [932, 116] on button "Close" at bounding box center [924, 116] width 23 height 23
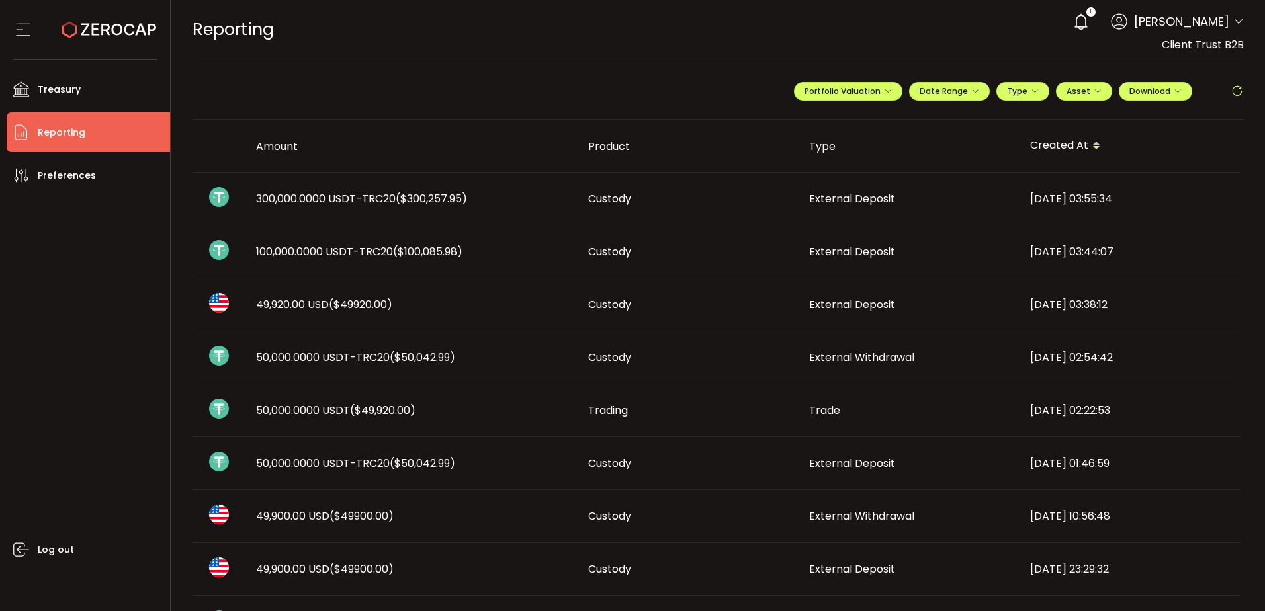
click at [30, 249] on div "Log out" at bounding box center [88, 398] width 163 height 406
click at [464, 15] on div "REPORTING Buy Power $0.00 USD Reporting Reporting Verify Your Identity 1 [PERSO…" at bounding box center [719, 30] width 1052 height 60
click at [705, 42] on div "REPORTING Buy Power $0.00 USD Reporting Reporting Verify Your Identity 1 [PERSO…" at bounding box center [719, 30] width 1052 height 60
click at [81, 291] on div "Log out" at bounding box center [88, 398] width 163 height 406
click at [586, 89] on div "**********" at bounding box center [719, 96] width 1052 height 46
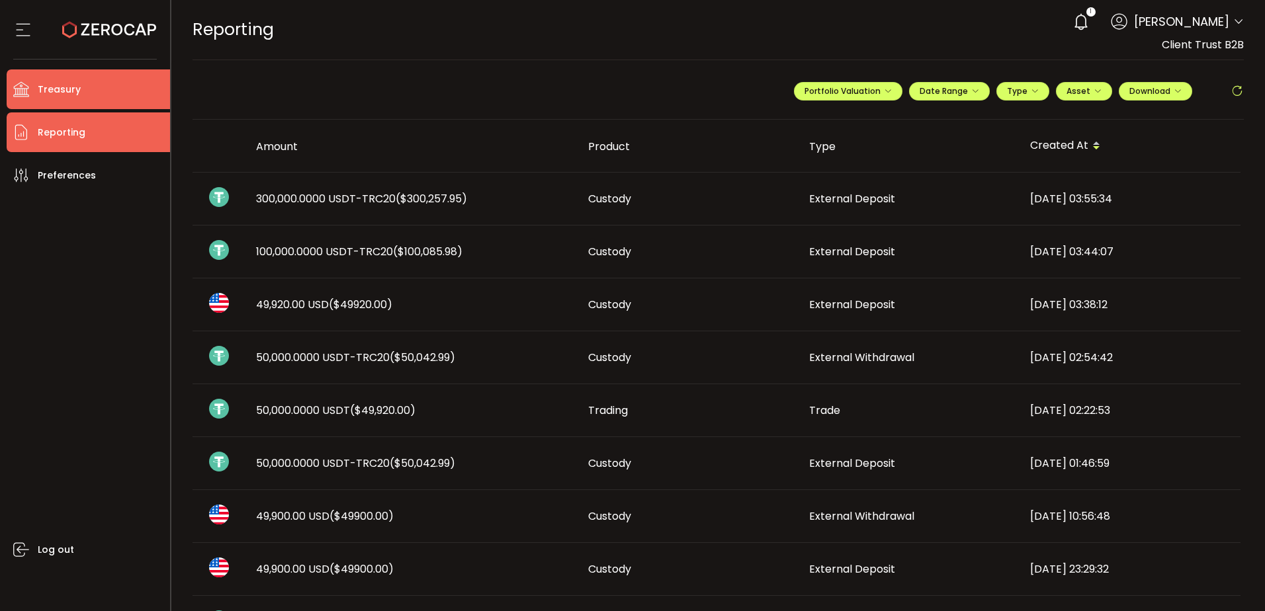
click at [102, 93] on li "Treasury" at bounding box center [88, 89] width 163 height 40
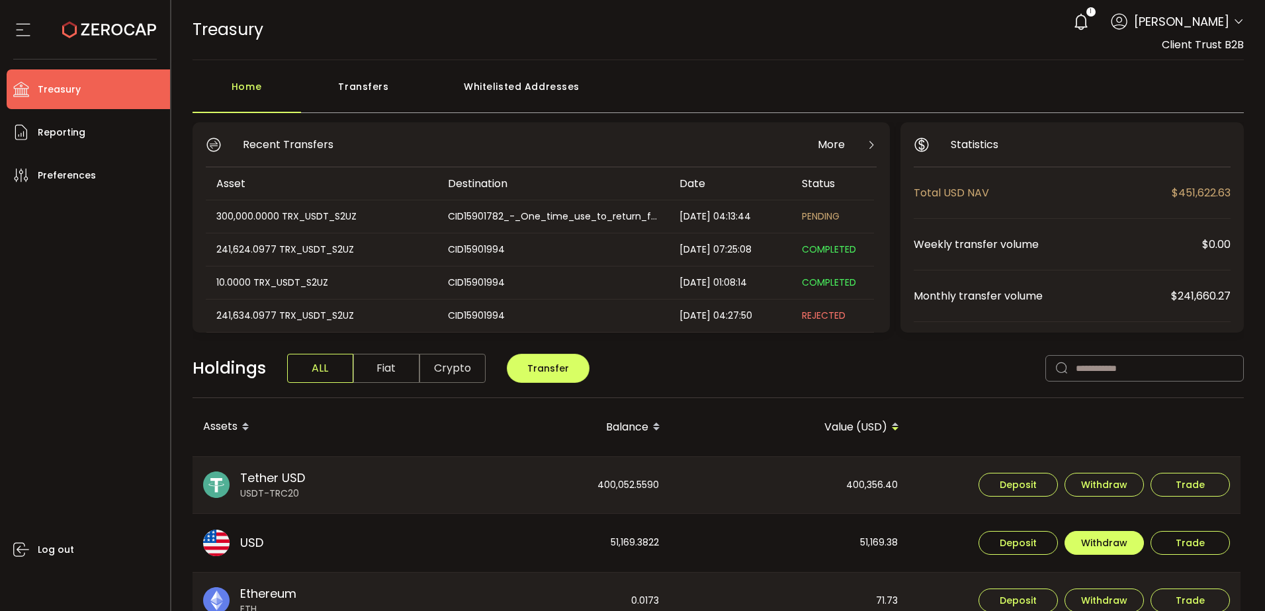
click at [1102, 546] on span "Withdraw" at bounding box center [1104, 543] width 46 height 9
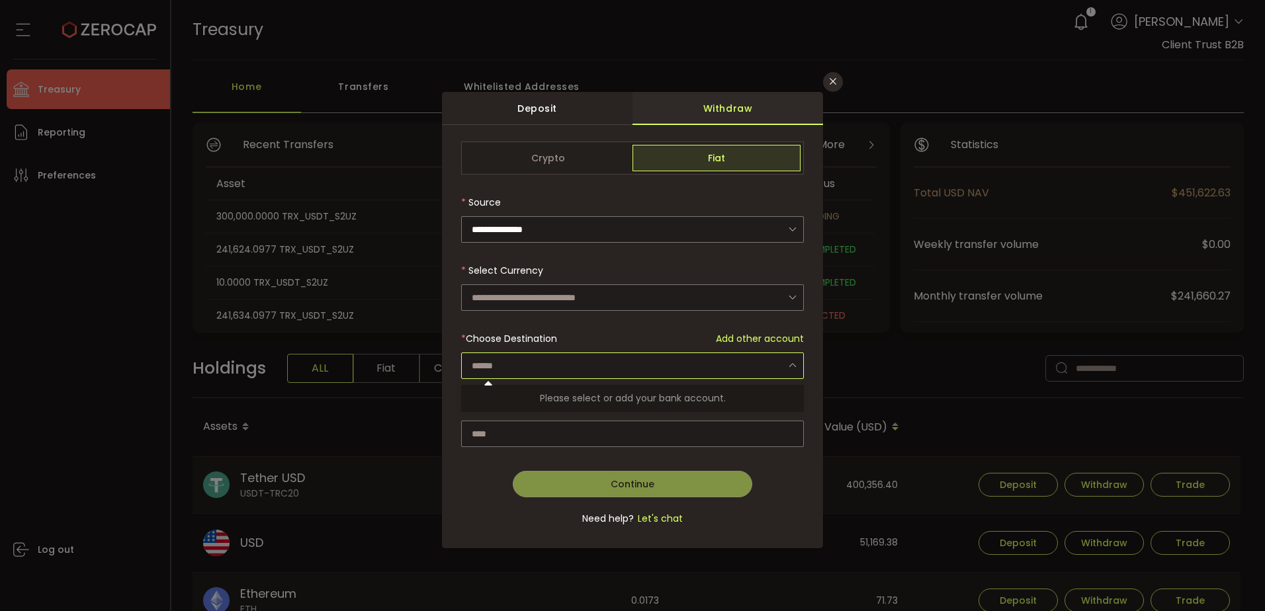
click at [544, 359] on input "dialog" at bounding box center [632, 366] width 343 height 26
click at [570, 281] on div "Select Currency US Dollar (USD)" at bounding box center [632, 284] width 343 height 54
click at [570, 292] on input "dialog" at bounding box center [632, 298] width 343 height 26
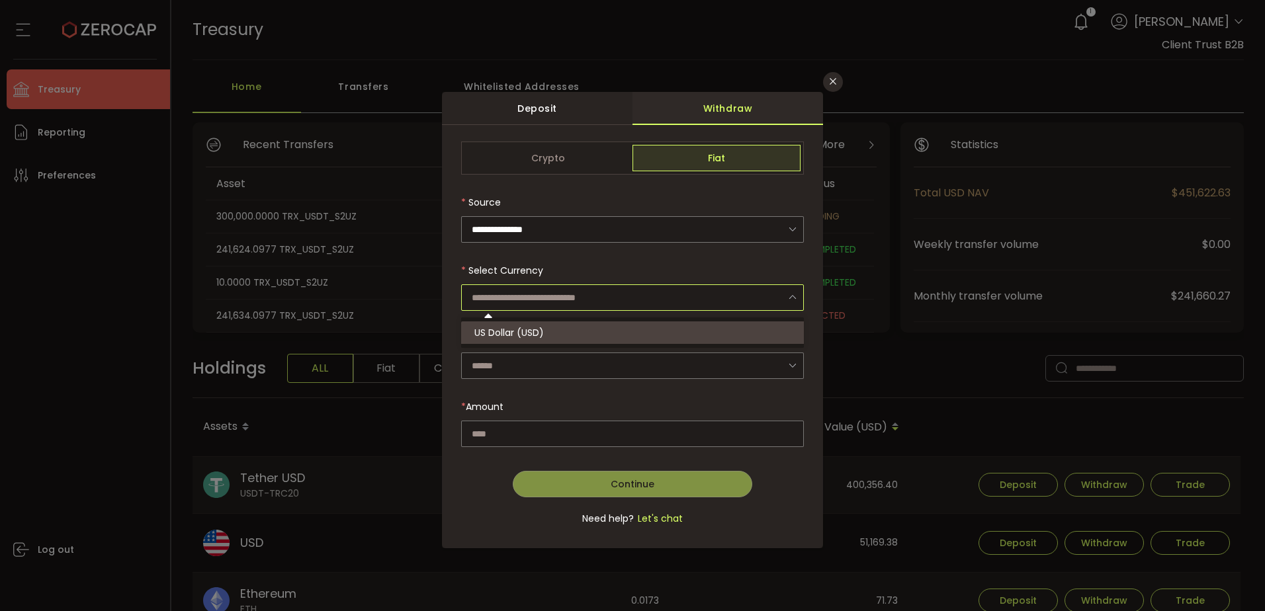
click at [563, 329] on li "US Dollar (USD)" at bounding box center [634, 333] width 347 height 22
type input "**********"
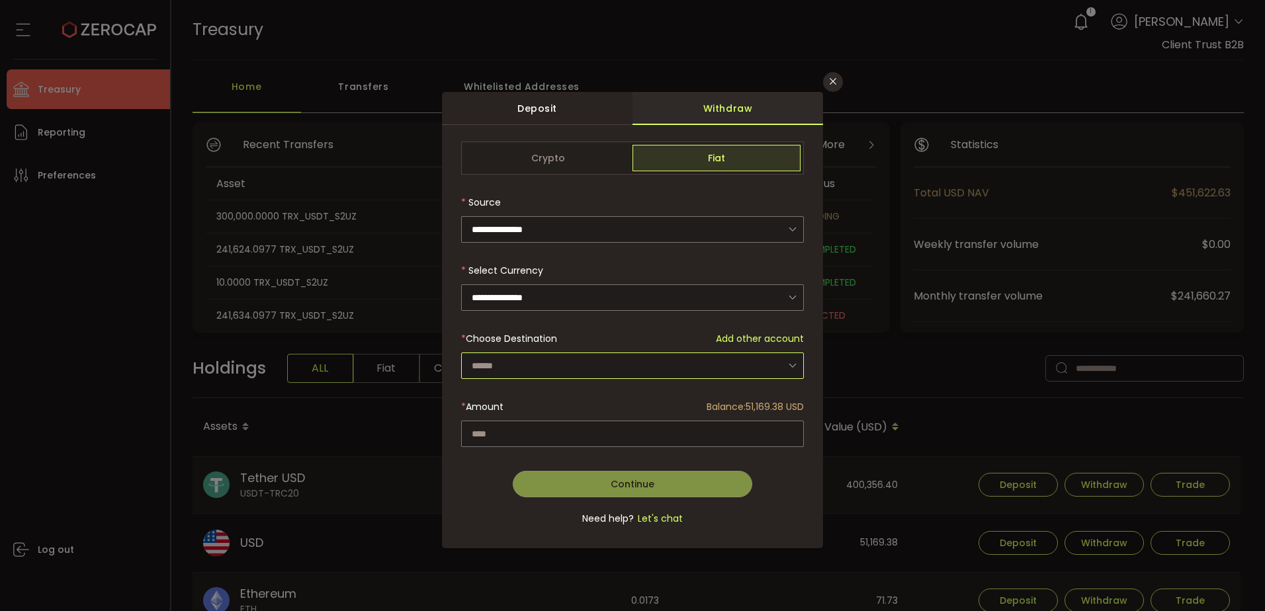
click at [541, 365] on input "dialog" at bounding box center [632, 366] width 343 height 26
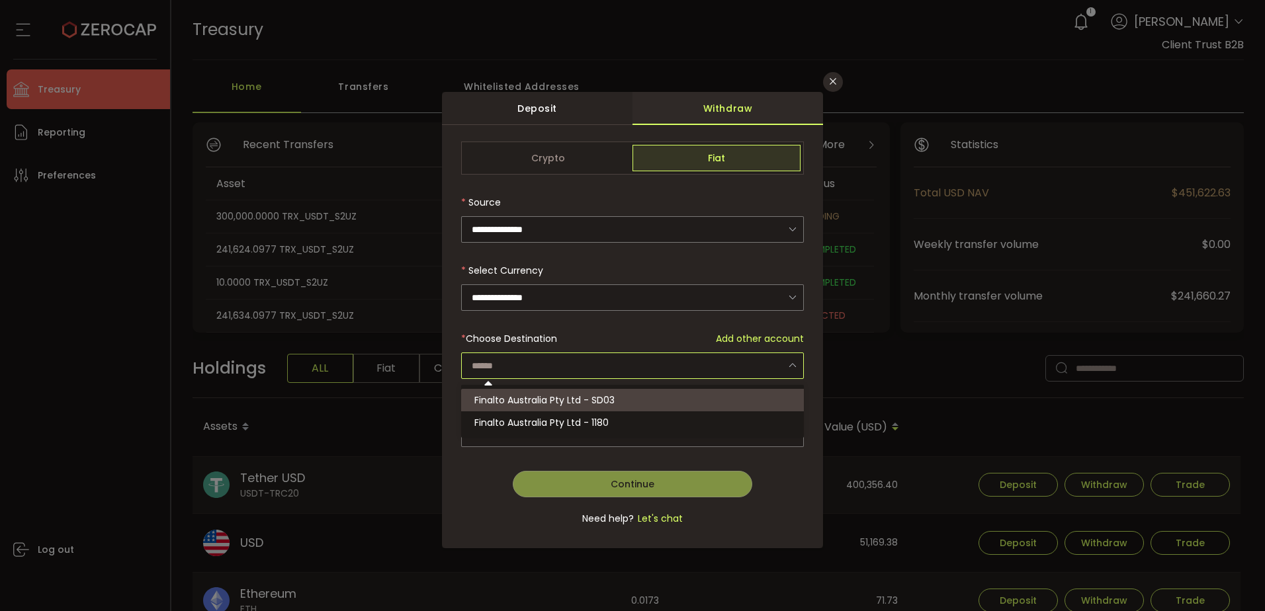
click at [564, 403] on span "Finalto Australia Pty Ltd - SD03" at bounding box center [544, 400] width 140 height 13
type input "**********"
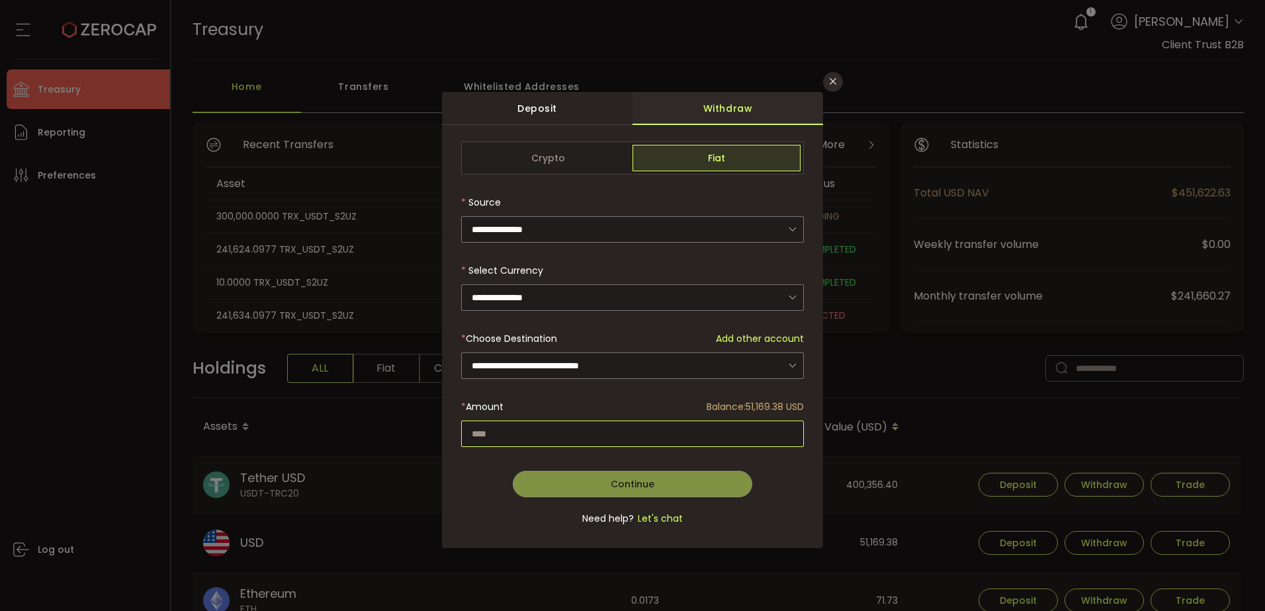
click at [545, 438] on input "dialog" at bounding box center [632, 434] width 343 height 26
paste input "********"
type input "********"
click at [600, 480] on button "Continue" at bounding box center [633, 484] width 240 height 26
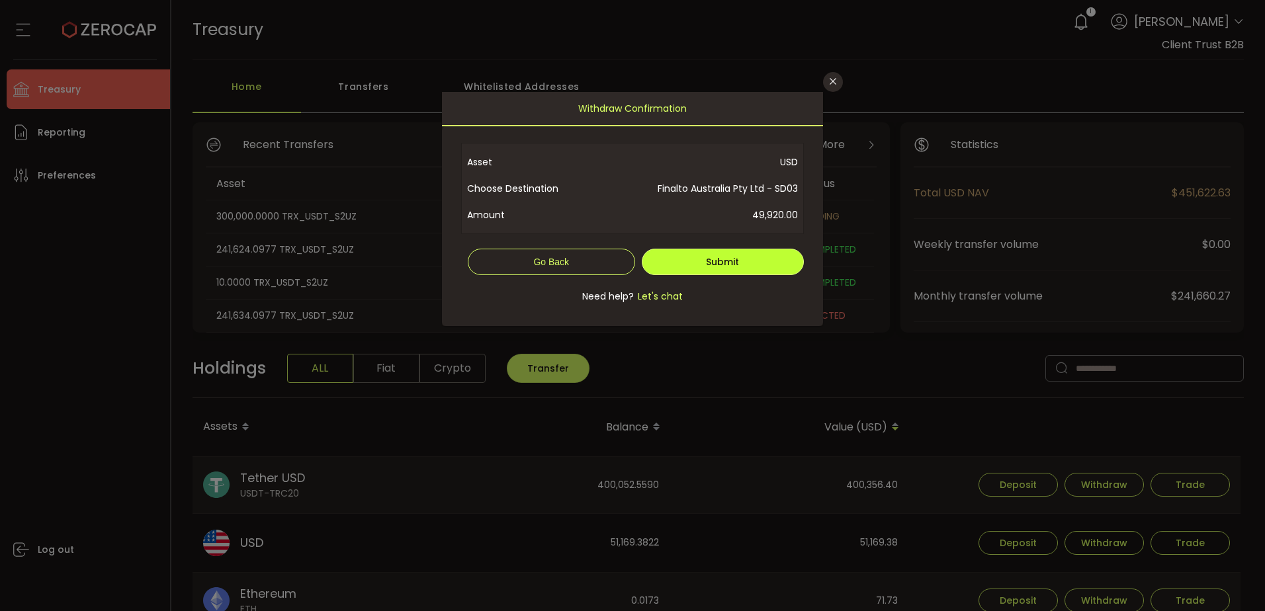
click at [785, 261] on button "Submit" at bounding box center [723, 262] width 163 height 26
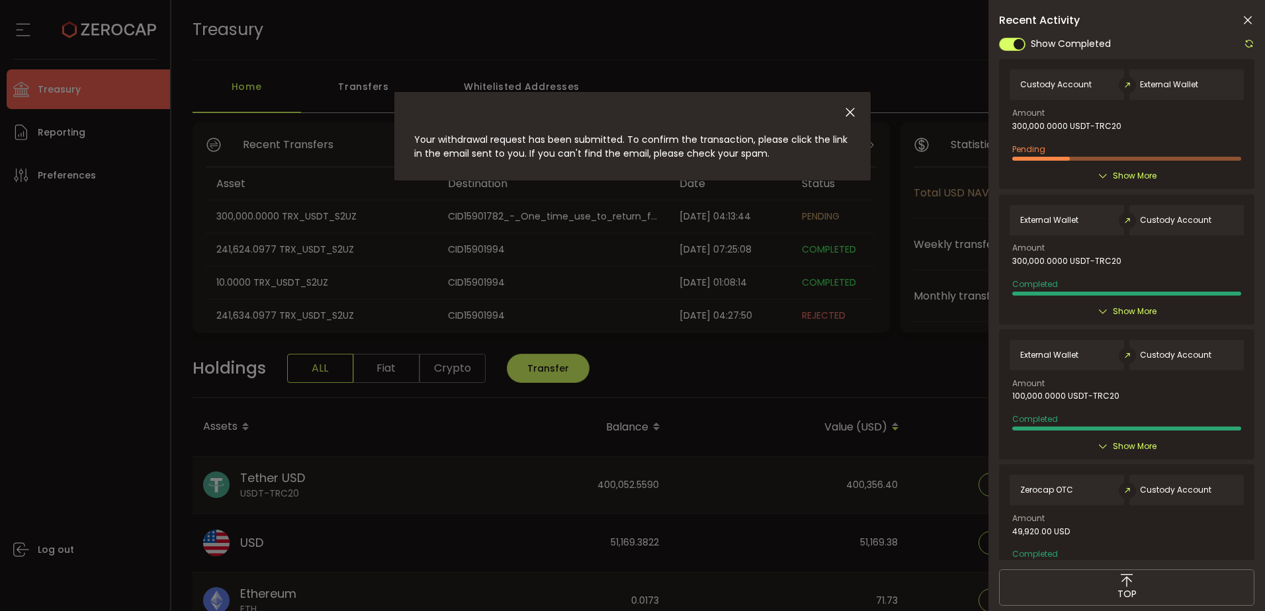
click at [116, 359] on div "Your withdrawal request has been submitted. To confirm the transaction, please …" at bounding box center [632, 305] width 1265 height 611
click at [851, 106] on icon "Close" at bounding box center [850, 112] width 15 height 15
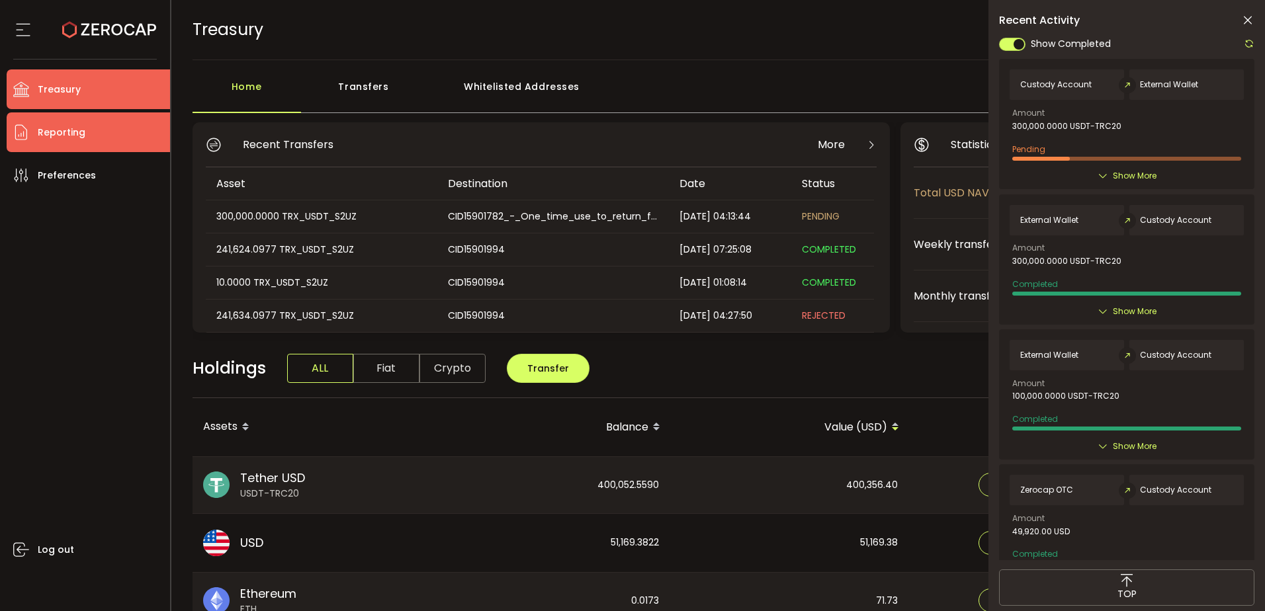
click at [87, 113] on li "Reporting" at bounding box center [88, 132] width 163 height 40
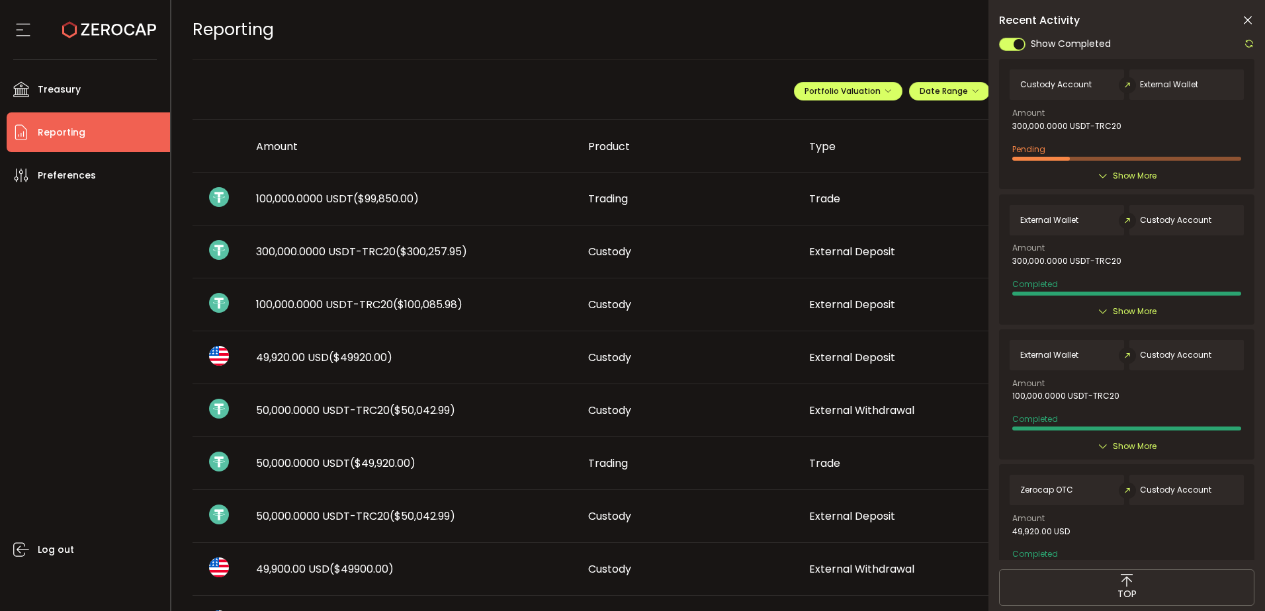
click at [1251, 20] on icon at bounding box center [1247, 20] width 13 height 13
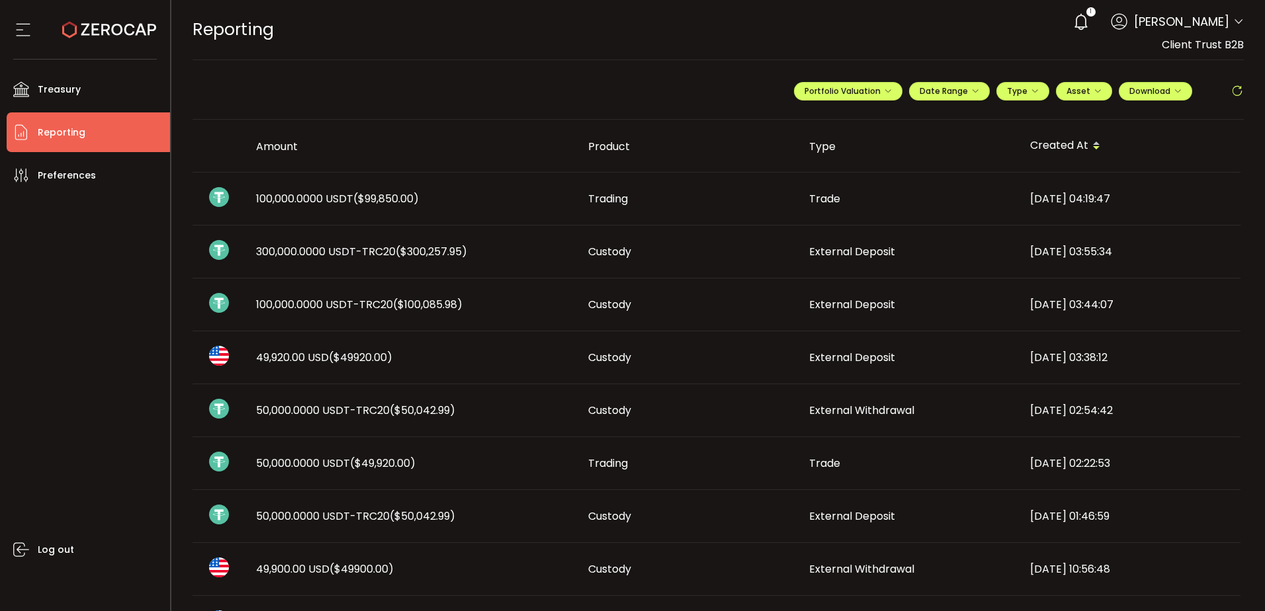
click at [355, 304] on span "100,000.0000 USDT-TRC20 ($100,085.98)" at bounding box center [359, 304] width 206 height 15
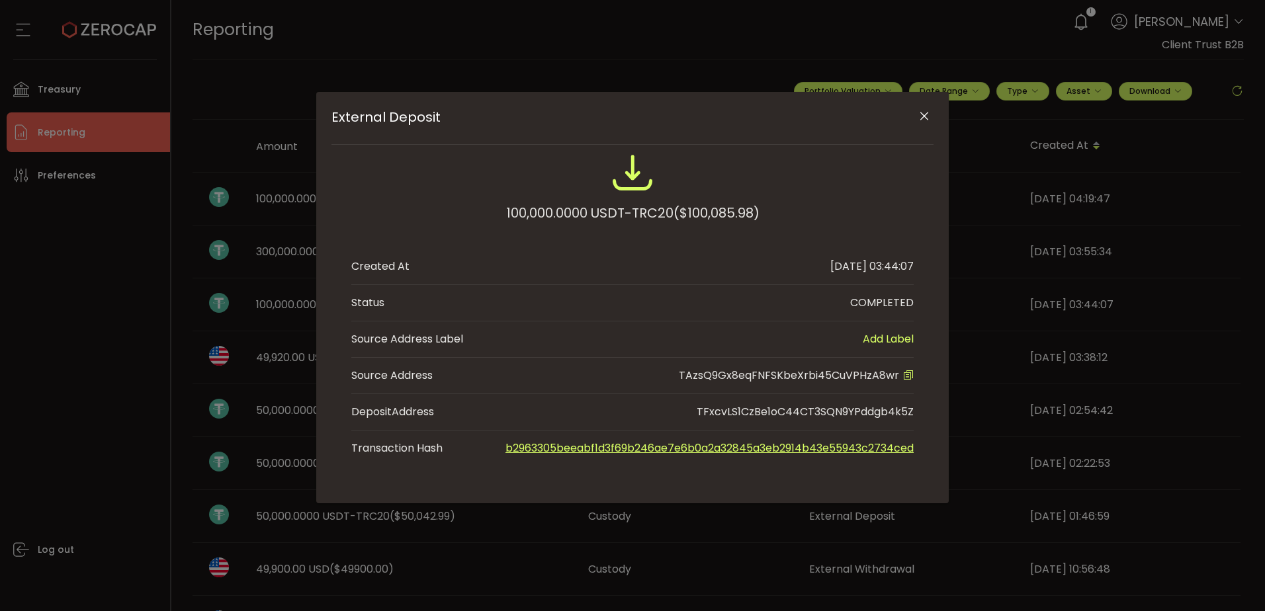
click at [803, 380] on span "TAzsQ9Gx8eqFNFSKbeXrbi45CuVPHzA8wr" at bounding box center [789, 375] width 220 height 15
copy span "TAzsQ9Gx8eqFNFSKbeXrbi45CuVPHzA8wr"
click at [928, 120] on icon "Close" at bounding box center [924, 116] width 13 height 13
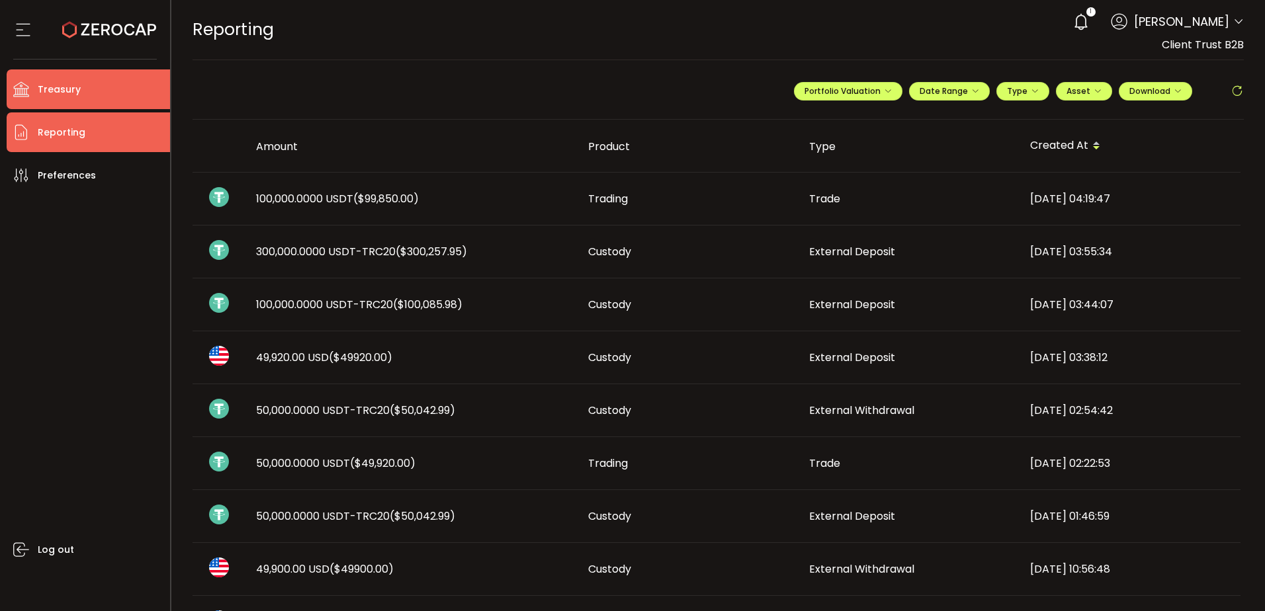
click at [87, 77] on li "Treasury" at bounding box center [88, 89] width 163 height 40
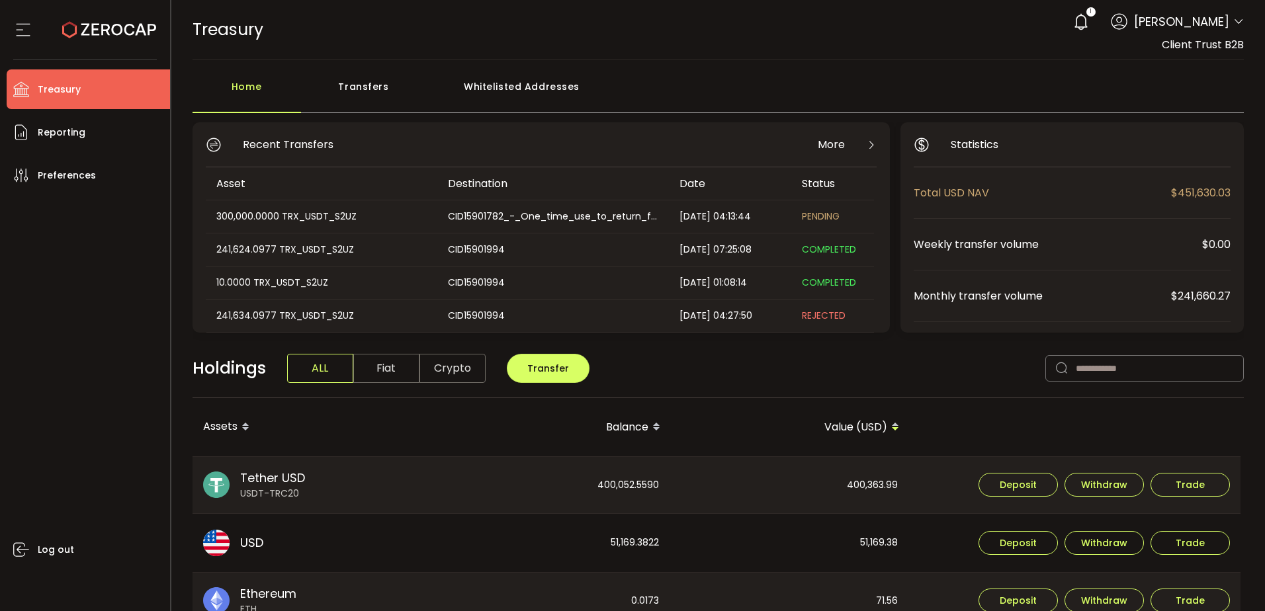
click at [545, 95] on div "Whitelisted Addresses" at bounding box center [522, 93] width 191 height 40
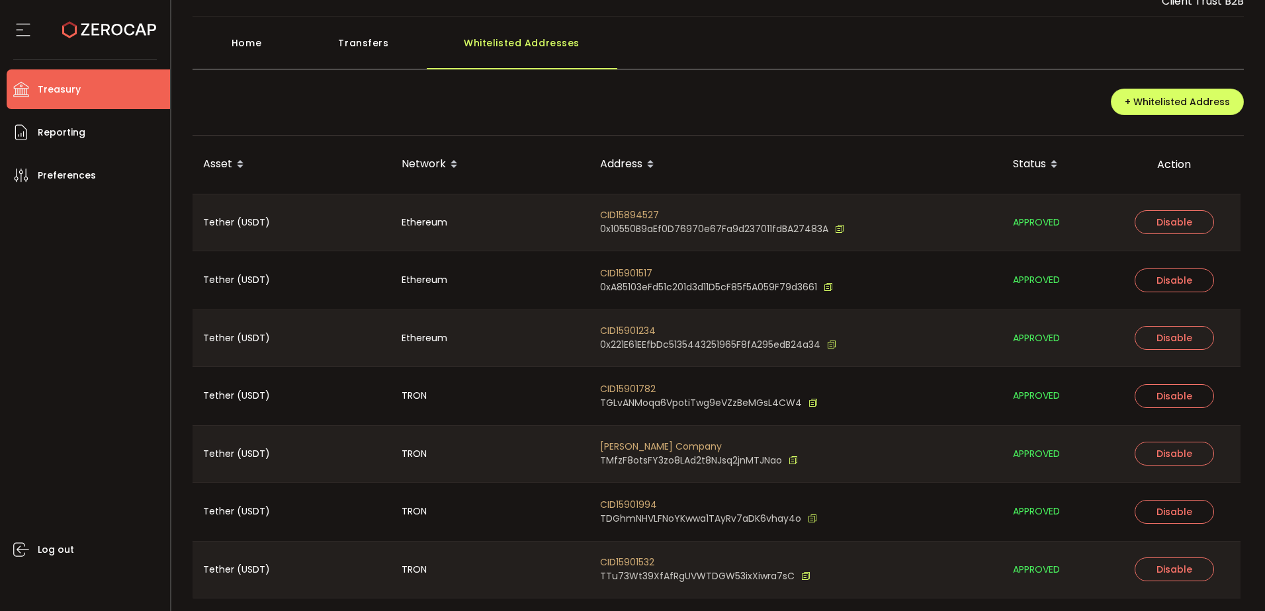
scroll to position [83, 0]
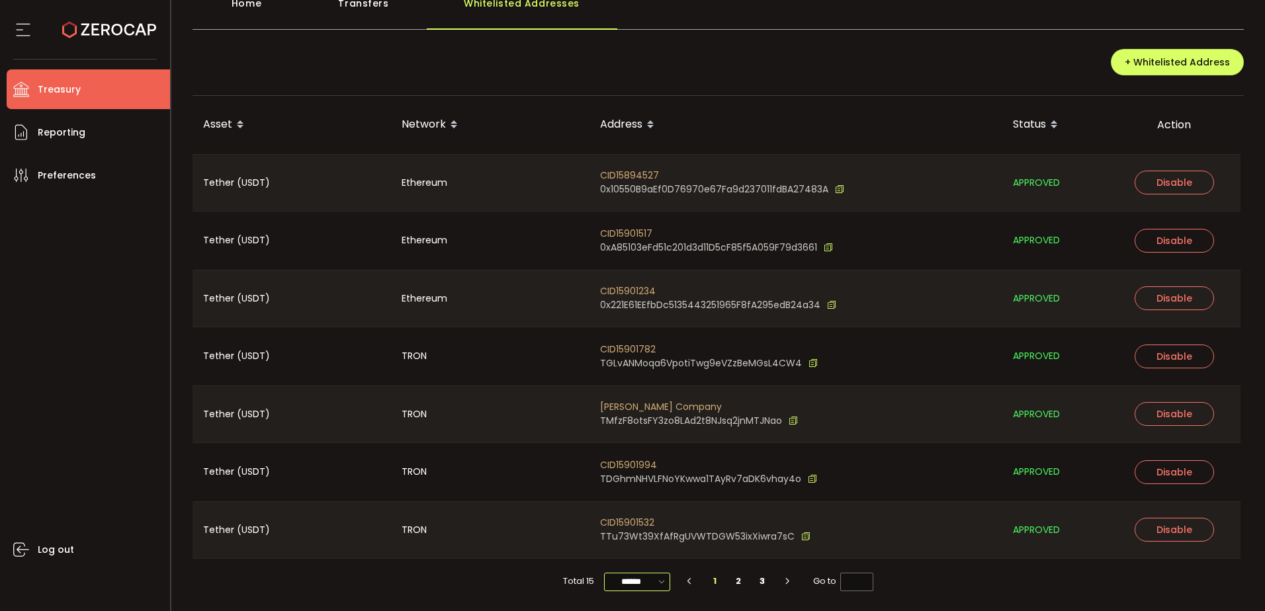
click at [641, 584] on input "******" at bounding box center [637, 582] width 66 height 19
click at [631, 552] on span "100/page" at bounding box center [636, 549] width 43 height 13
type input "********"
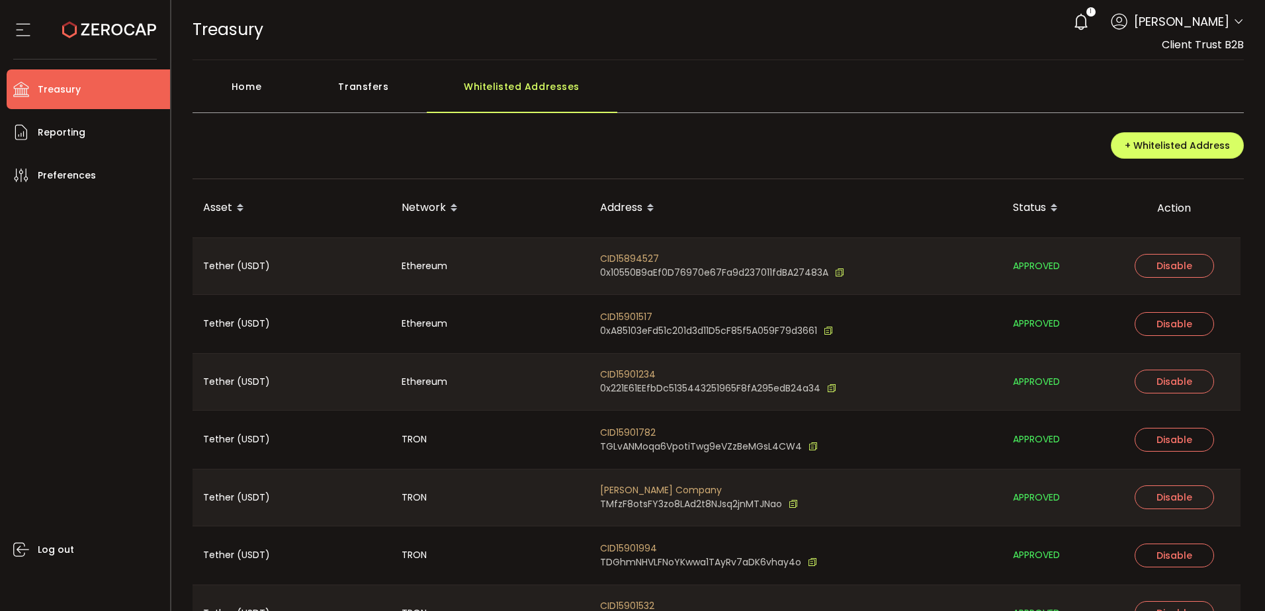
scroll to position [547, 0]
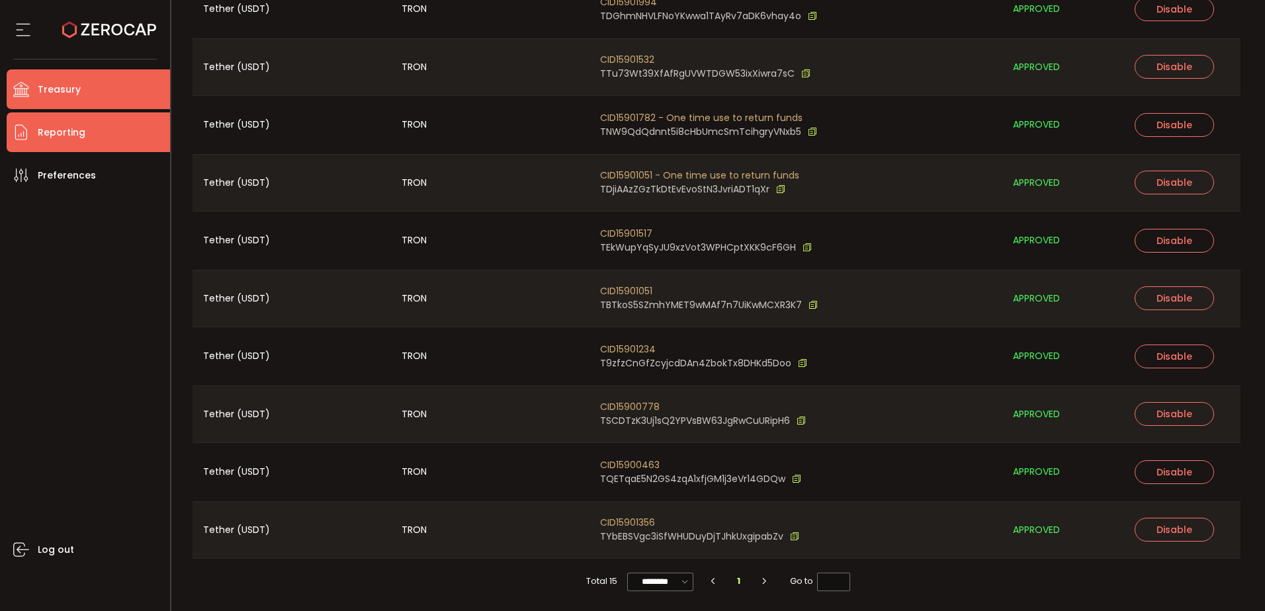
click at [53, 140] on span "Reporting" at bounding box center [62, 132] width 48 height 19
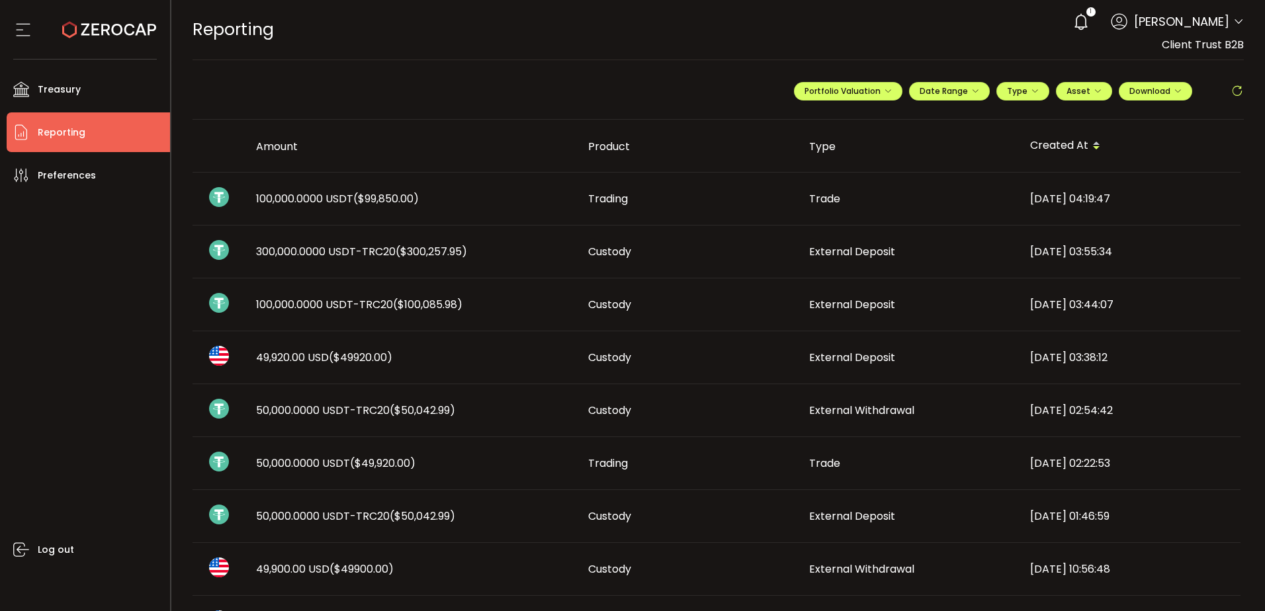
click at [731, 305] on div "Custody" at bounding box center [688, 304] width 221 height 15
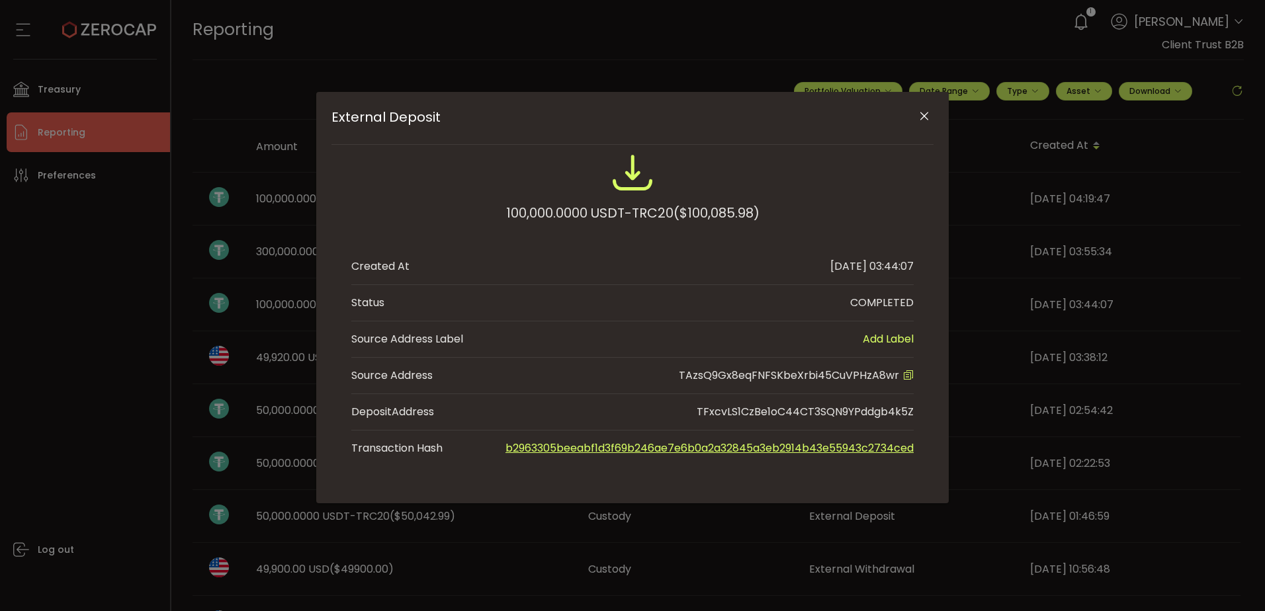
click at [928, 116] on icon "Close" at bounding box center [924, 116] width 13 height 13
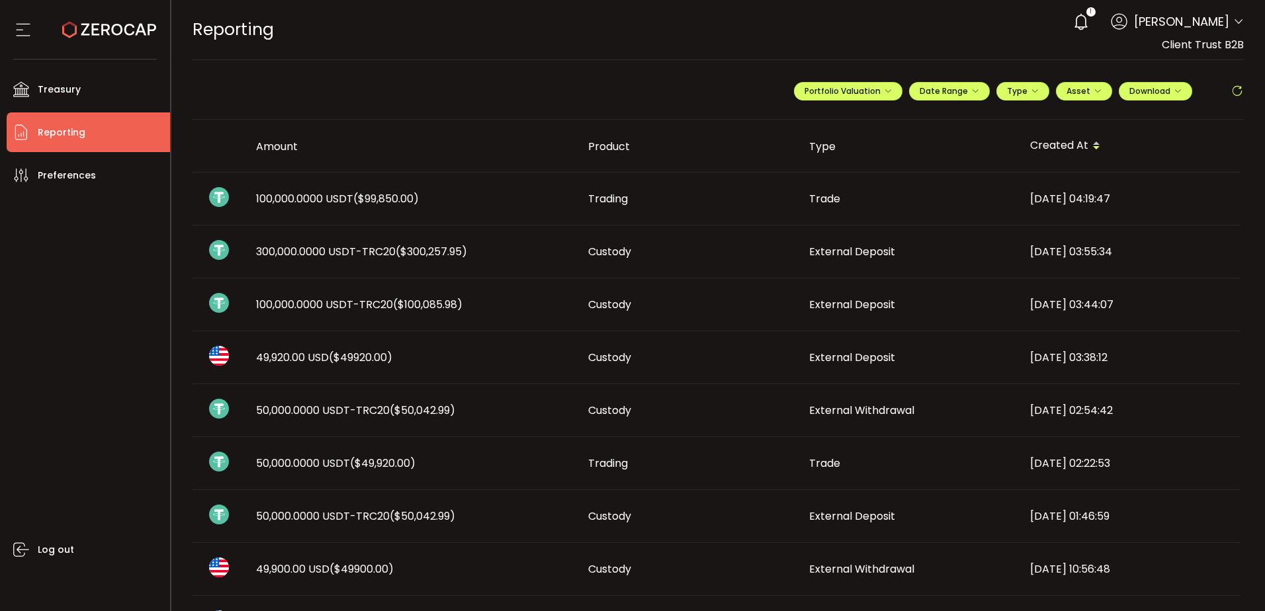
click at [843, 310] on span "External Deposit" at bounding box center [852, 304] width 86 height 15
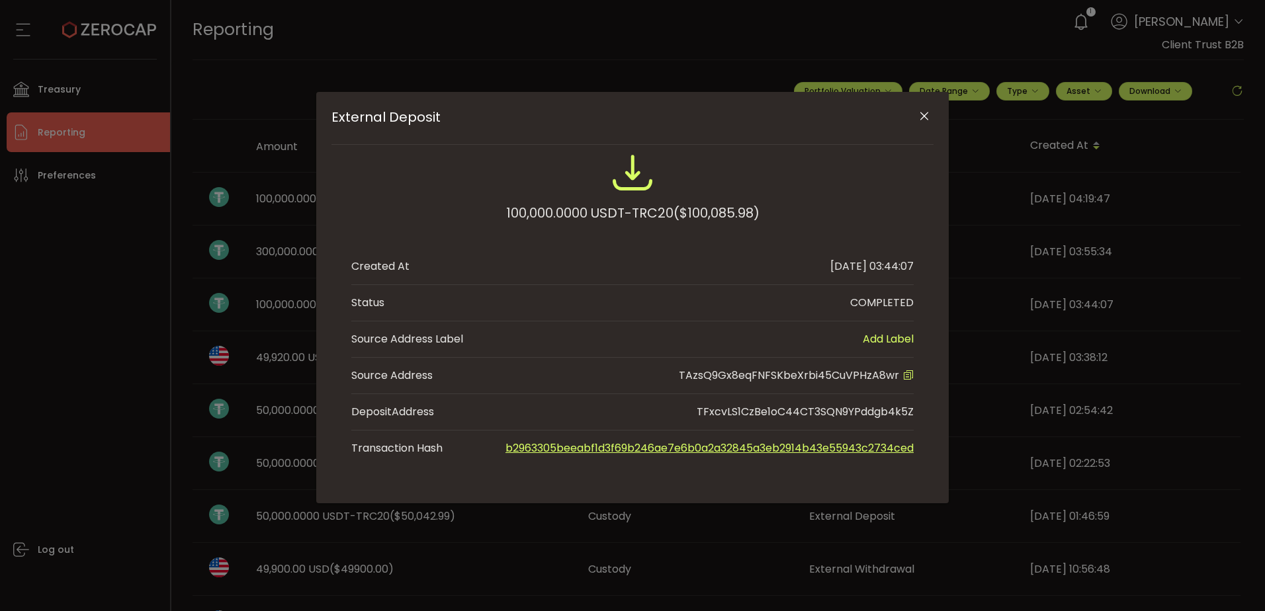
click at [922, 122] on icon "Close" at bounding box center [924, 116] width 13 height 13
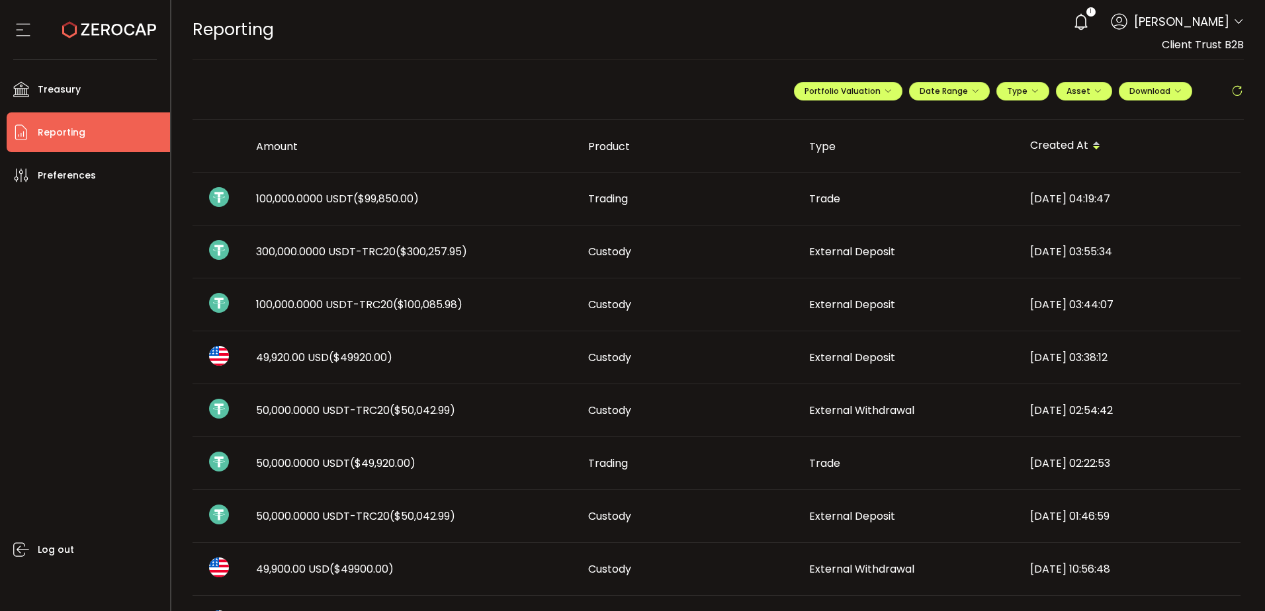
click at [824, 305] on span "External Deposit" at bounding box center [852, 304] width 86 height 15
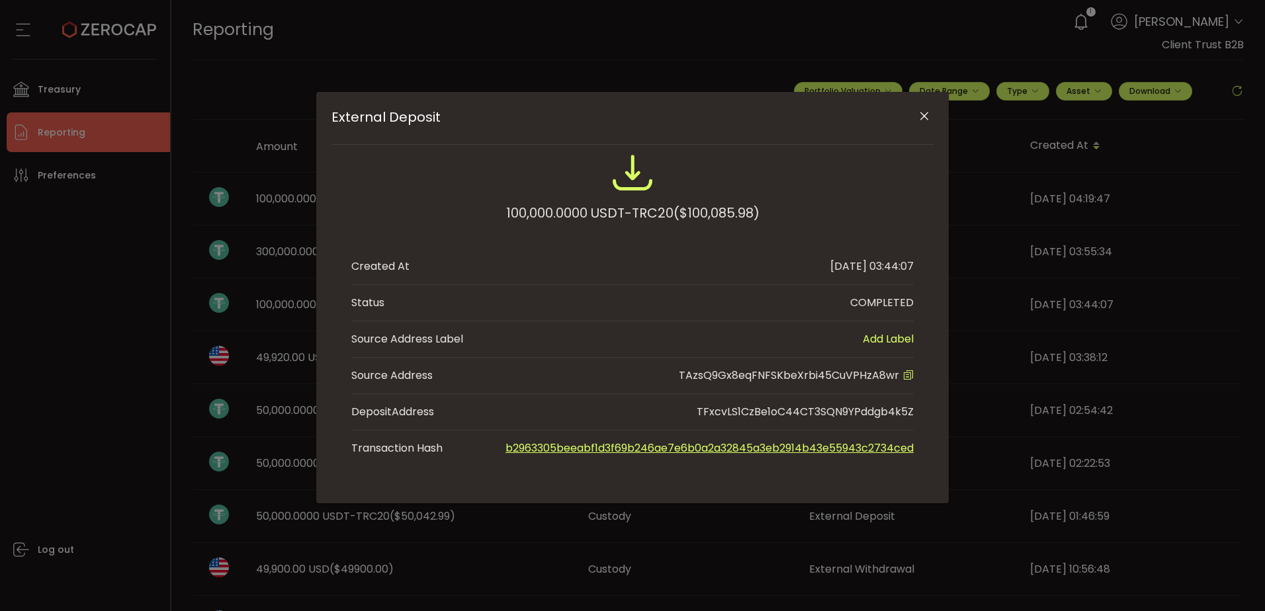
click at [40, 85] on div "External Deposit 100,000.0000 USDT-TRC20 ($100,085.98) Created At [DATE] 03:44:…" at bounding box center [632, 305] width 1265 height 611
click at [925, 116] on icon "Close" at bounding box center [924, 116] width 13 height 13
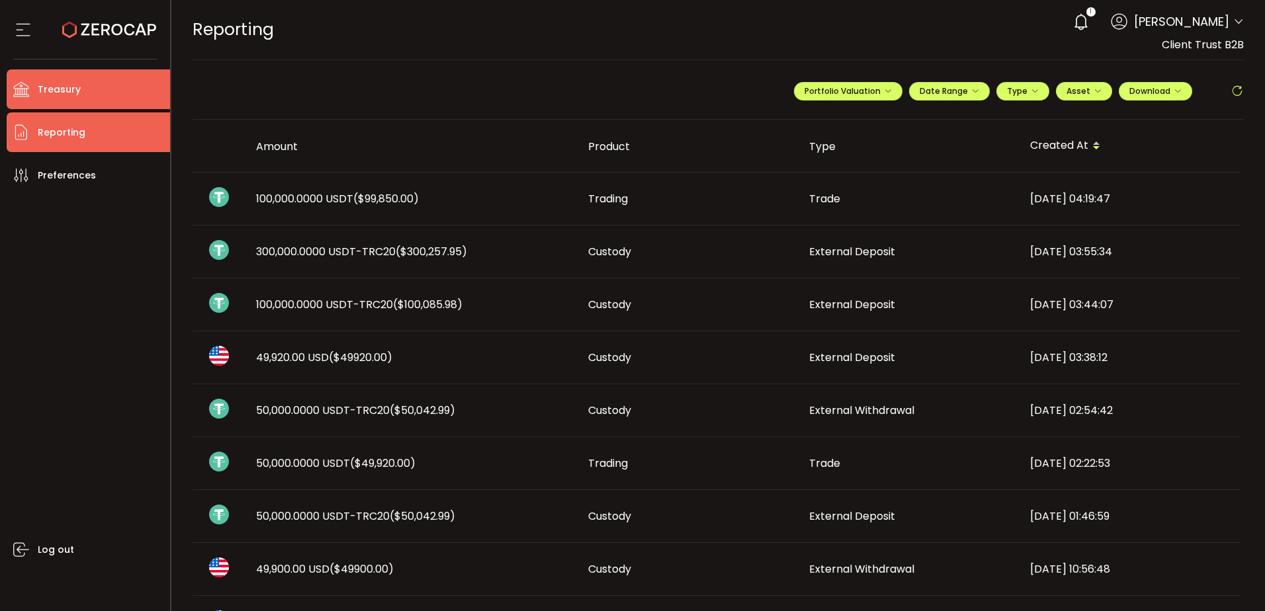
click at [86, 85] on li "Treasury" at bounding box center [88, 89] width 163 height 40
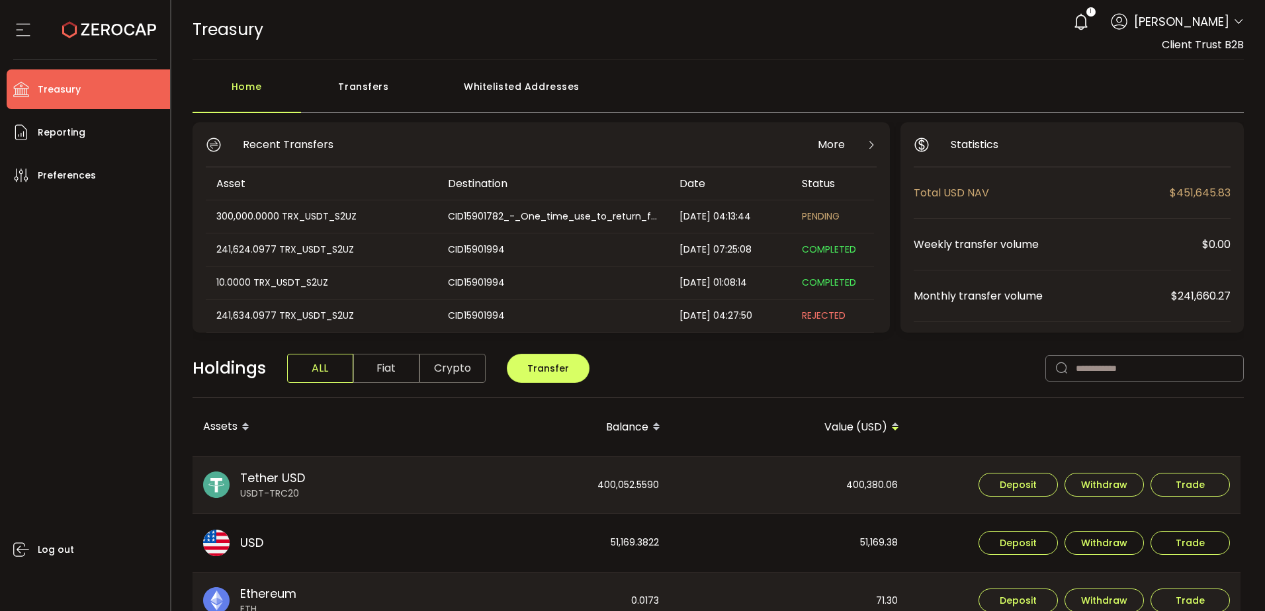
click at [531, 101] on div "Whitelisted Addresses" at bounding box center [522, 93] width 191 height 40
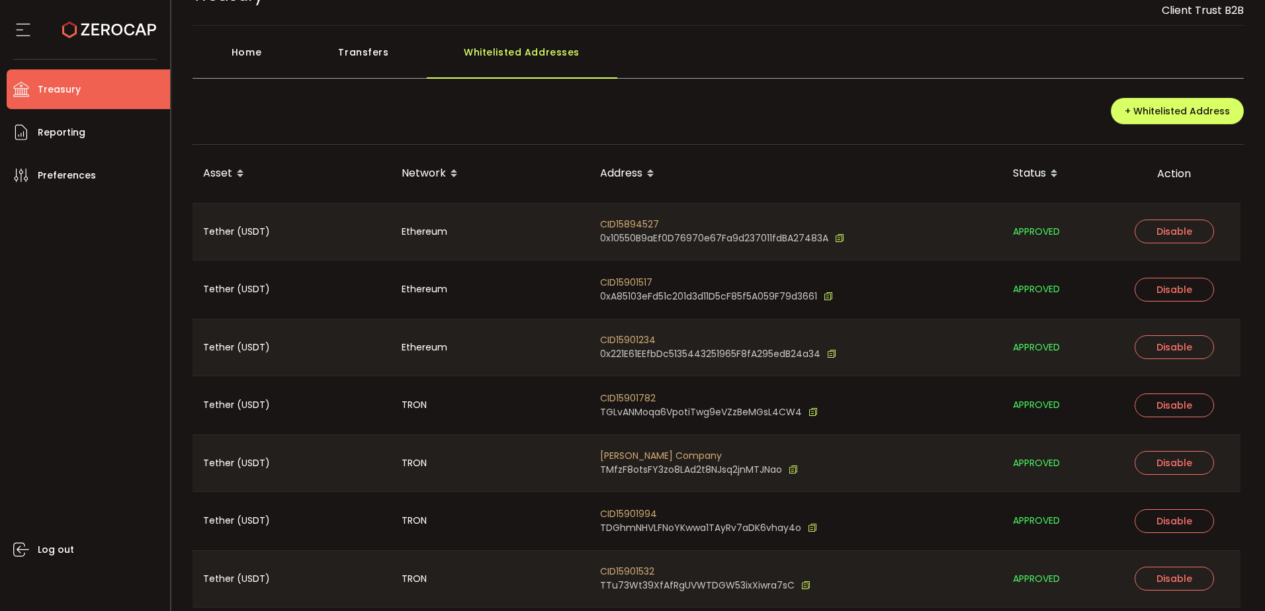
scroll to position [66, 0]
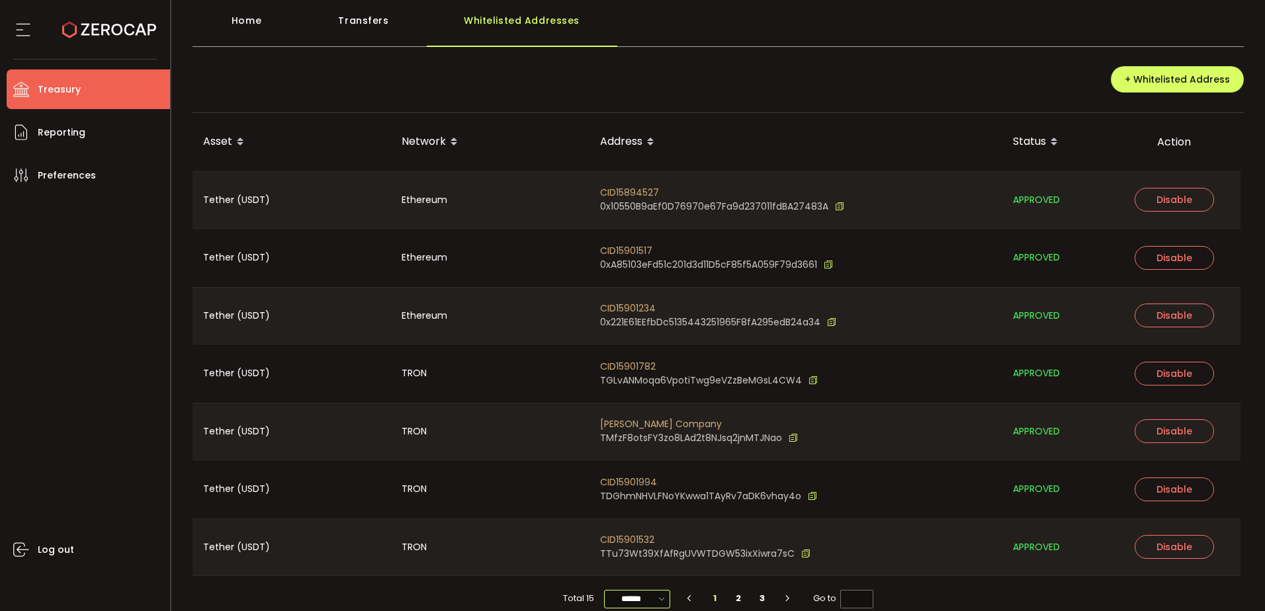
click at [637, 597] on input "******" at bounding box center [637, 599] width 66 height 19
click at [643, 570] on span "100/page" at bounding box center [636, 566] width 43 height 13
type input "********"
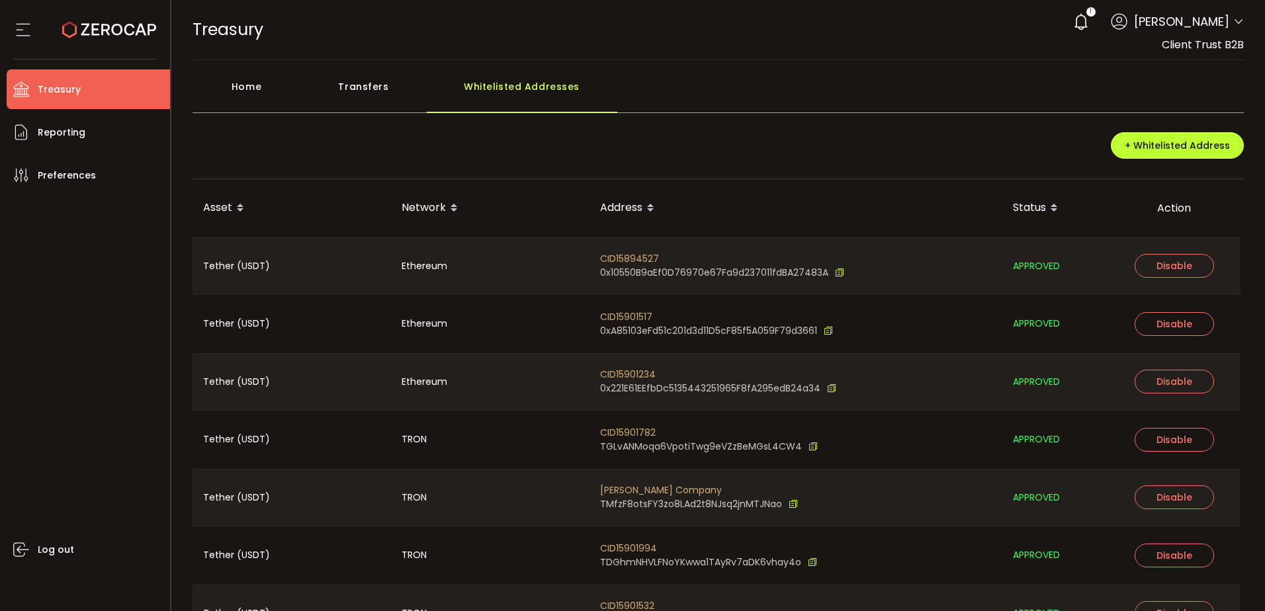
click at [1154, 142] on span "+ Whitelisted Address" at bounding box center [1177, 145] width 105 height 13
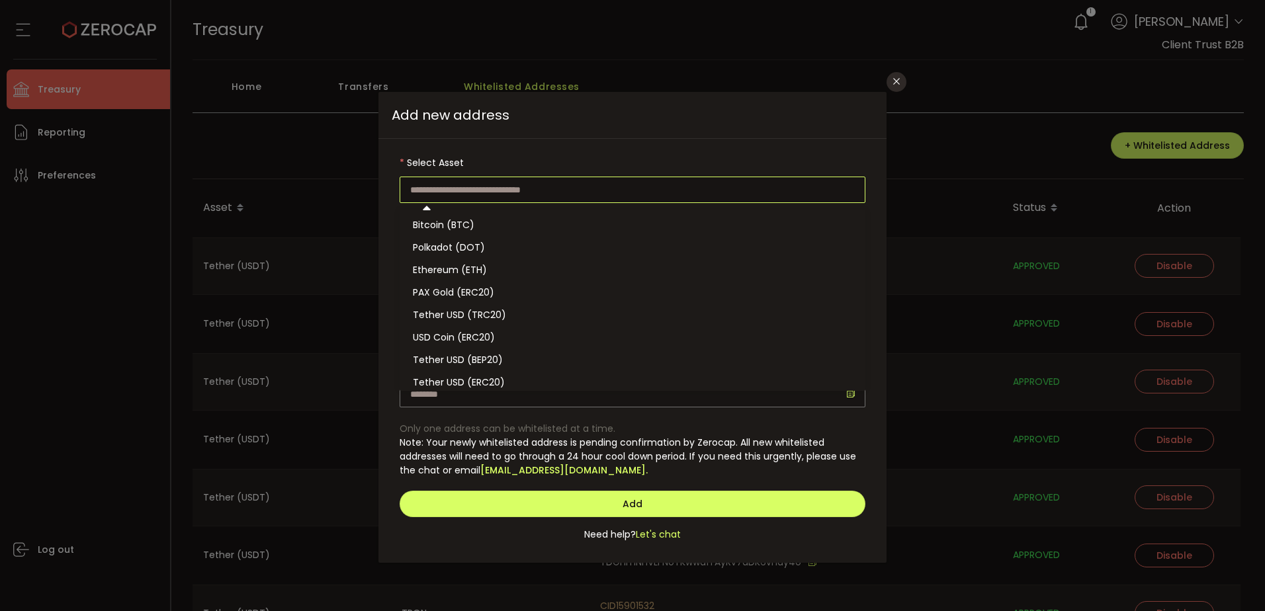
click at [599, 194] on input "dialog" at bounding box center [633, 190] width 466 height 26
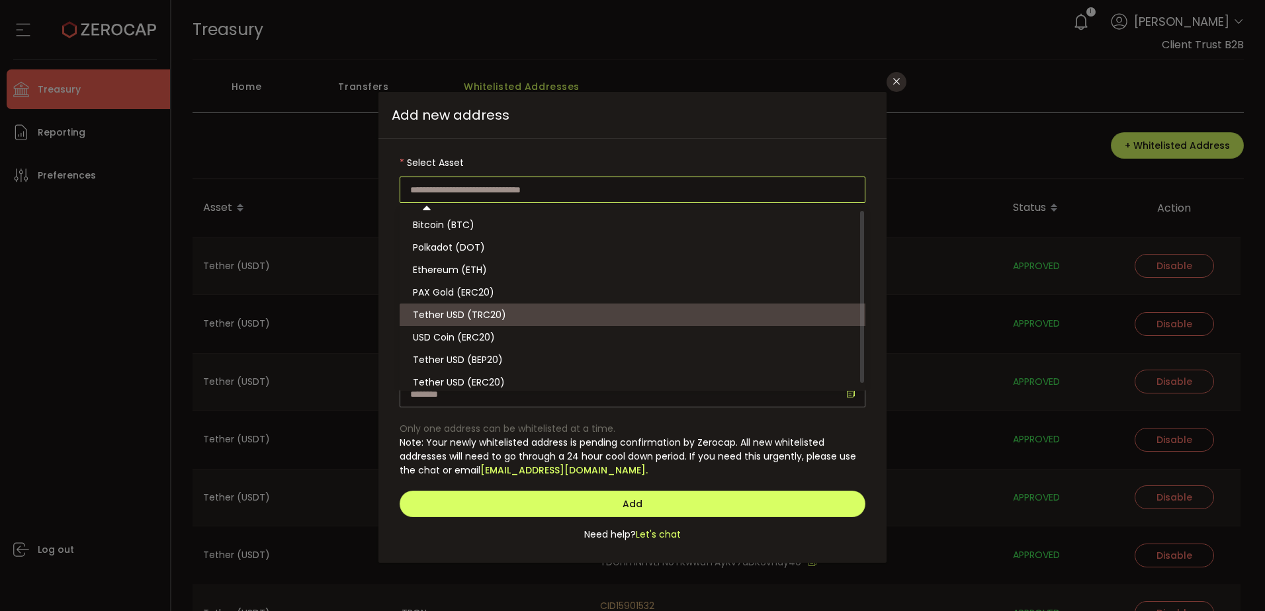
click at [500, 318] on span "Tether USD (TRC20)" at bounding box center [459, 314] width 93 height 13
type input "**********"
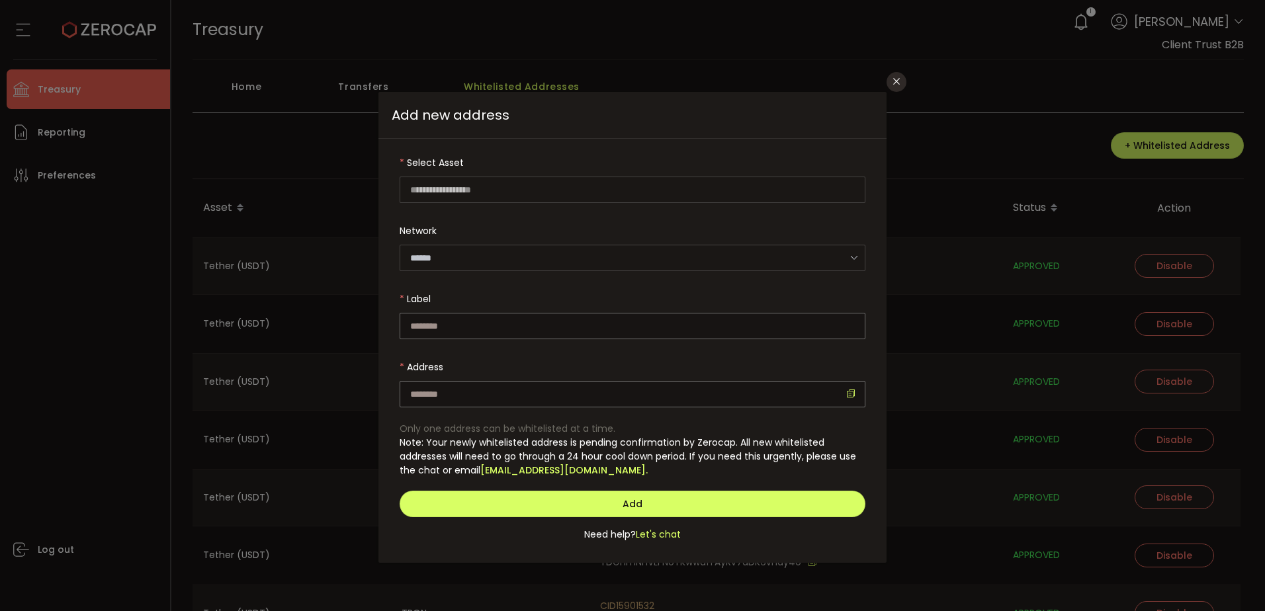
type input "****"
click at [495, 322] on input "dialog" at bounding box center [633, 326] width 466 height 26
paste input "**********"
type input "**********"
click at [486, 391] on input "dialog" at bounding box center [633, 394] width 466 height 26
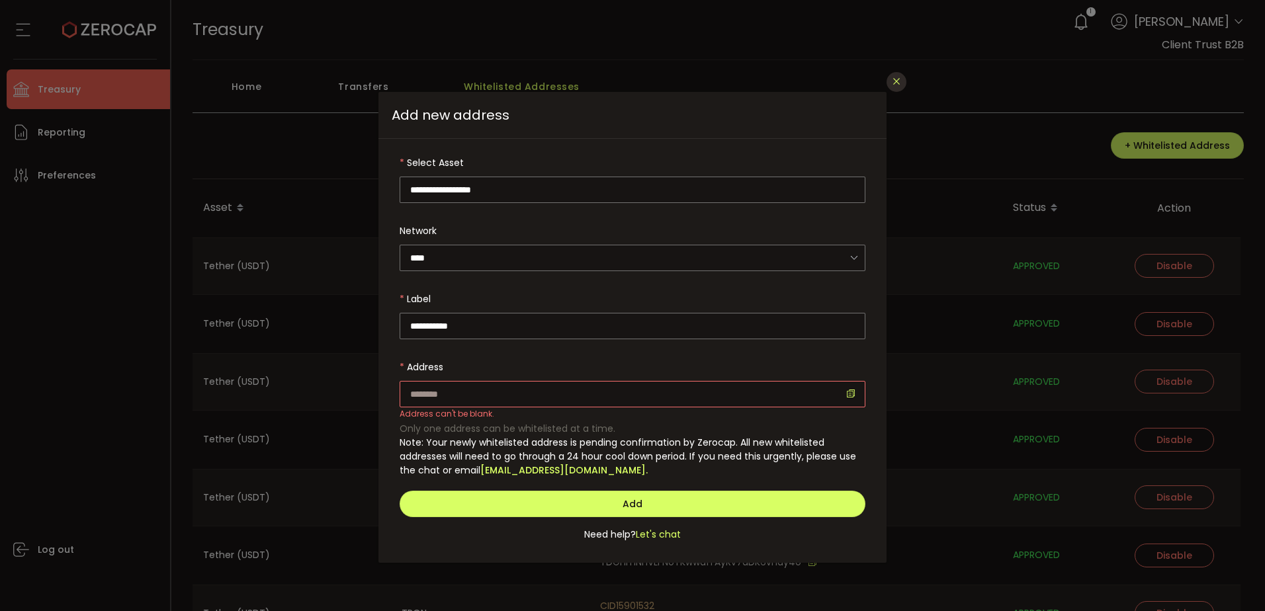
click at [901, 82] on icon "Close" at bounding box center [896, 81] width 11 height 11
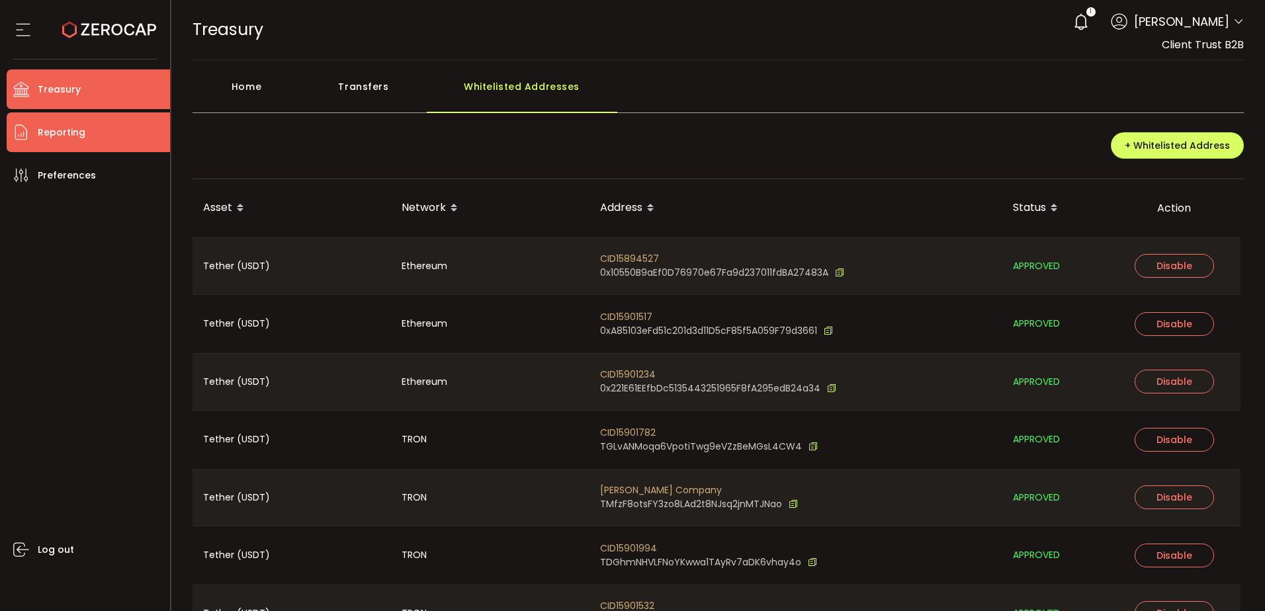
click at [103, 124] on li "Reporting" at bounding box center [88, 132] width 163 height 40
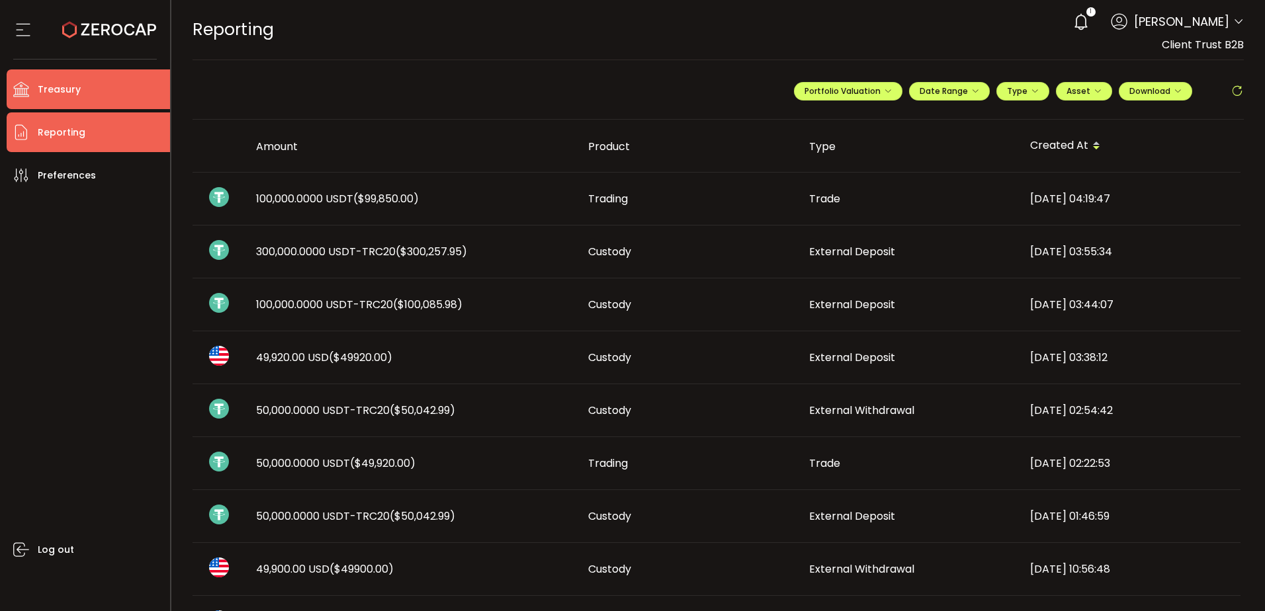
click at [101, 87] on li "Treasury" at bounding box center [88, 89] width 163 height 40
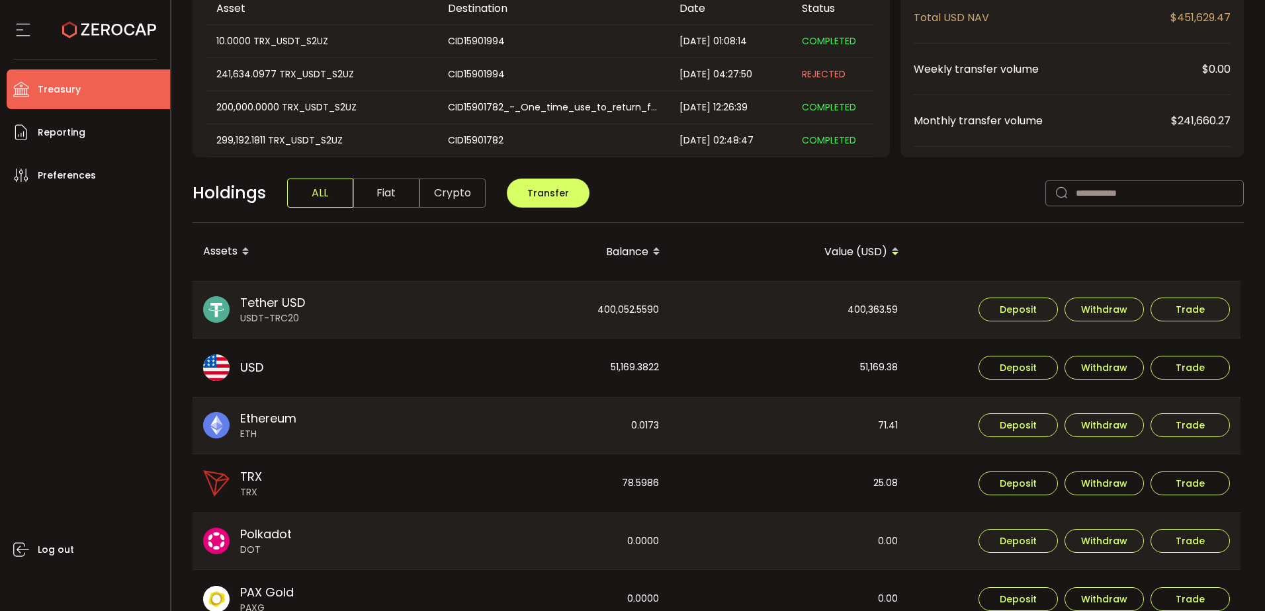
scroll to position [199, 0]
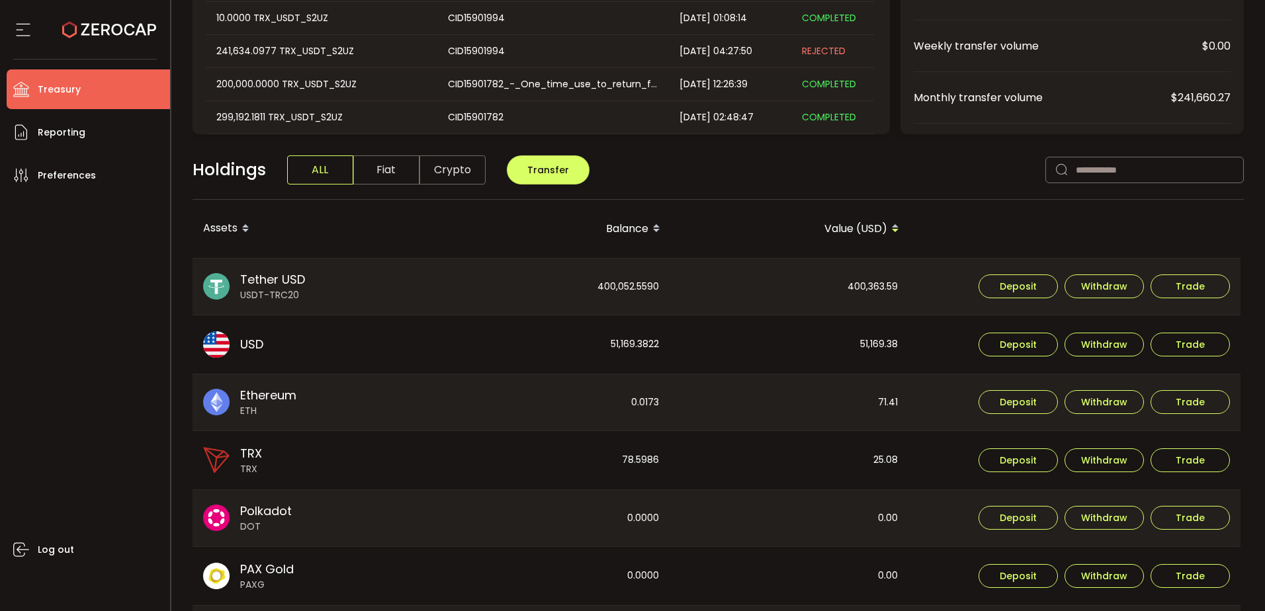
click at [102, 218] on div "Log out" at bounding box center [88, 398] width 163 height 406
click at [136, 85] on li "Treasury" at bounding box center [88, 89] width 163 height 40
click at [974, 208] on th at bounding box center [1075, 229] width 331 height 58
click at [54, 331] on div "Log out" at bounding box center [88, 398] width 163 height 406
